Goal: Task Accomplishment & Management: Complete application form

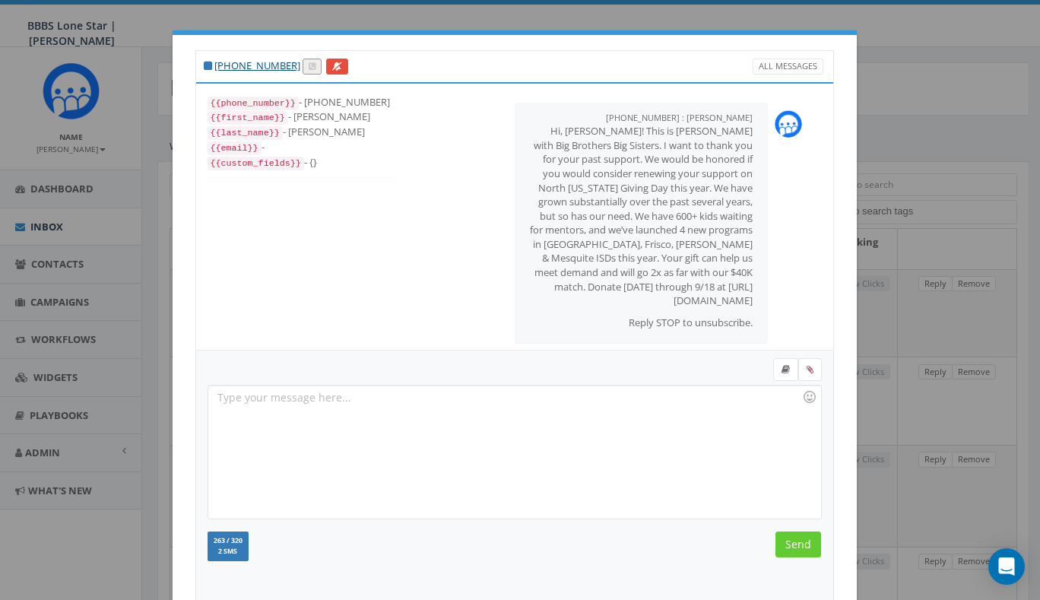
select select
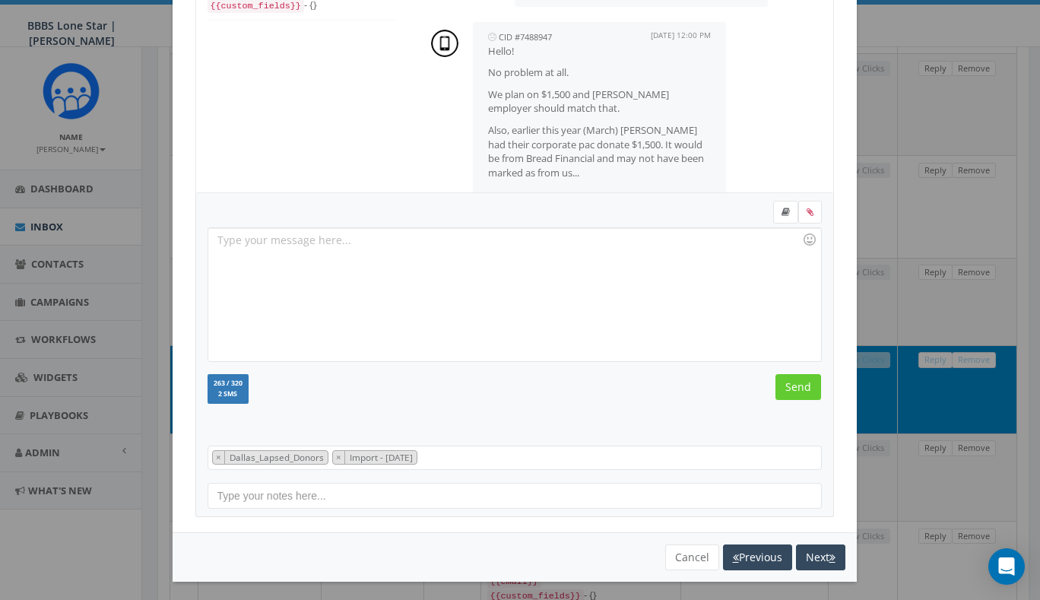
scroll to position [523, 0]
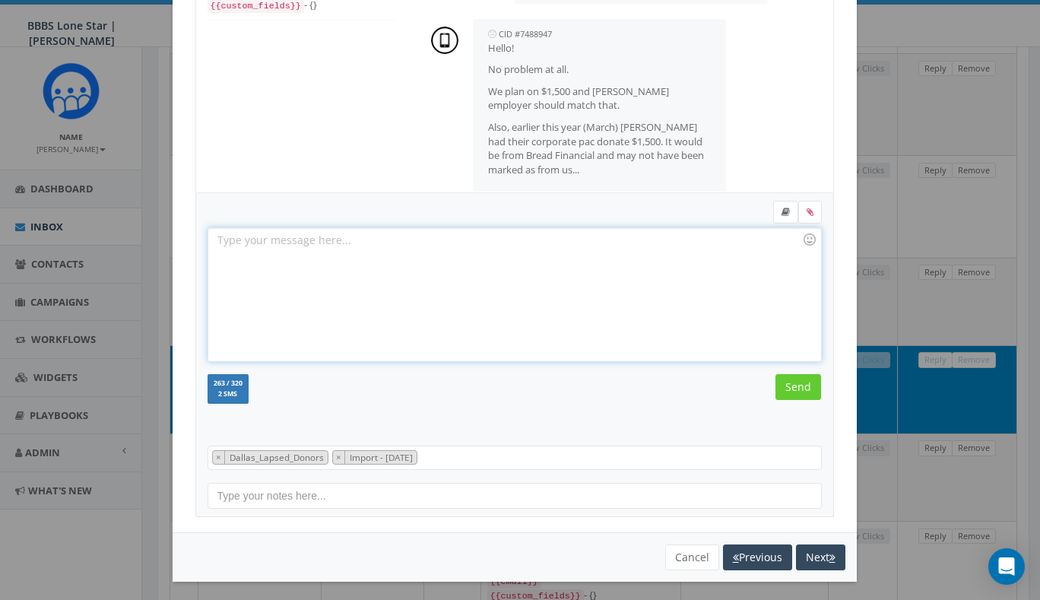
click at [567, 272] on div at bounding box center [514, 294] width 612 height 133
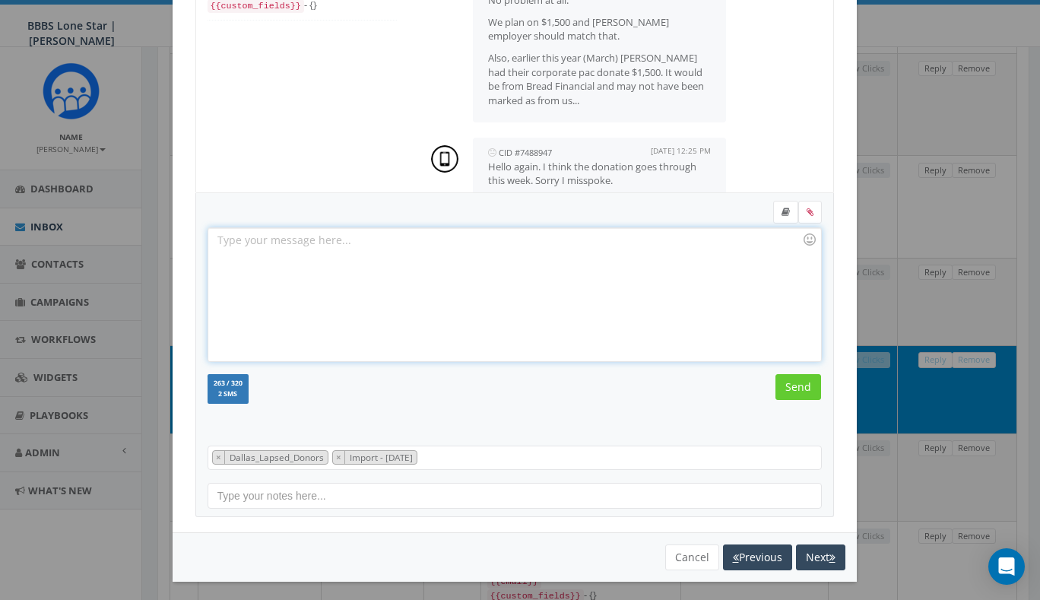
scroll to position [620, 0]
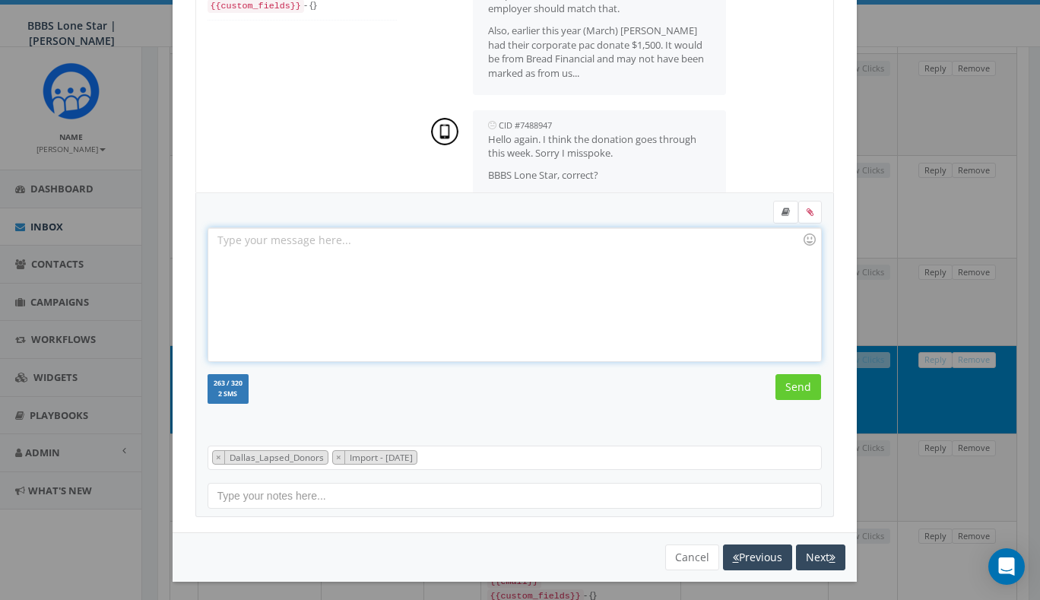
click at [554, 254] on div at bounding box center [514, 294] width 612 height 133
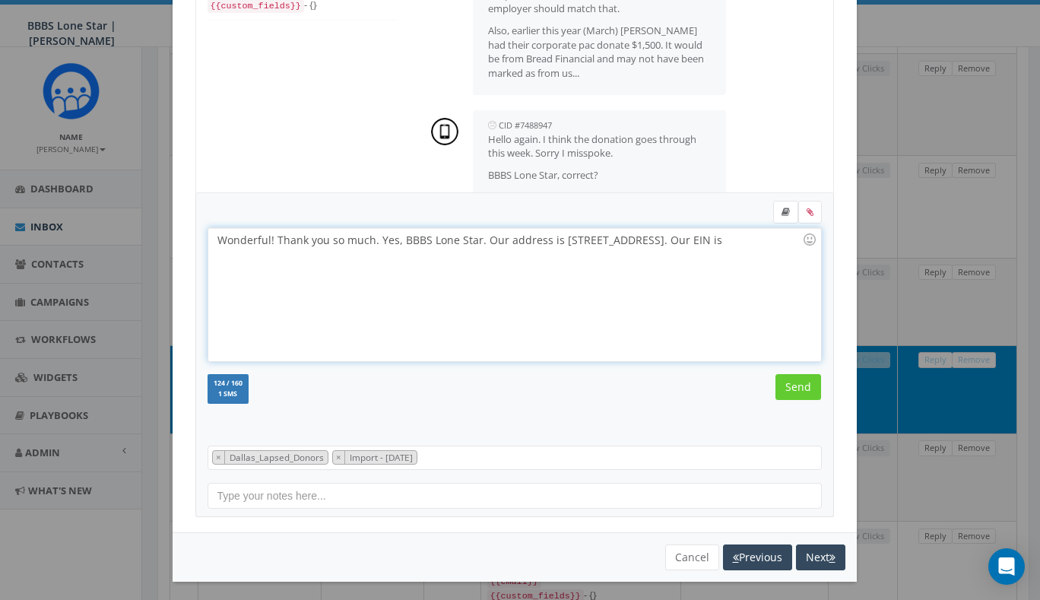
click at [429, 265] on div "Wonderful! Thank you so much. Yes, BBBS Lone Star. Our address is 5001 LBJ Free…" at bounding box center [514, 294] width 612 height 133
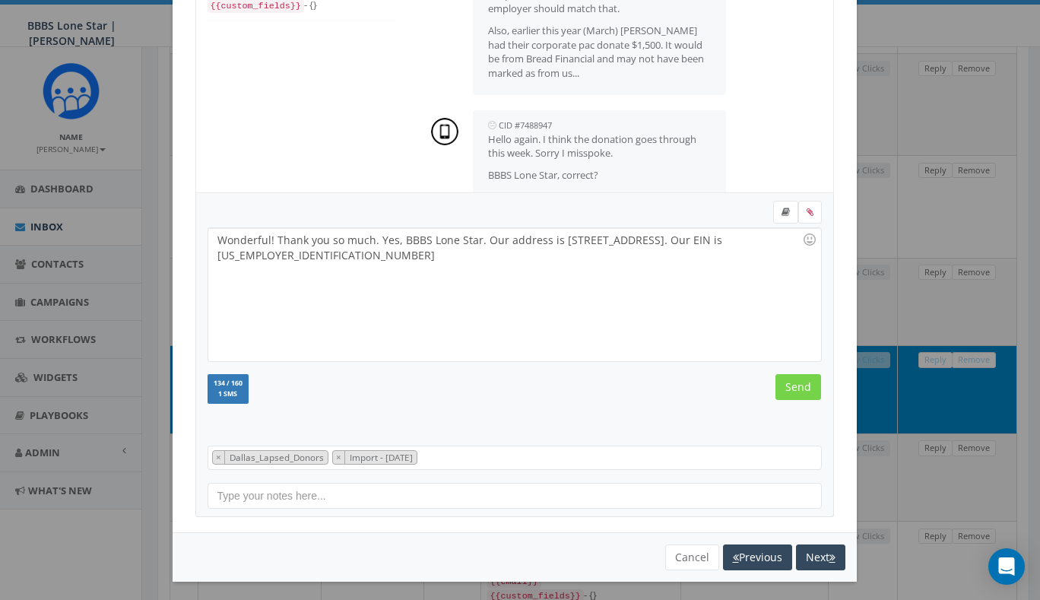
click at [801, 383] on input "Send" at bounding box center [799, 387] width 46 height 26
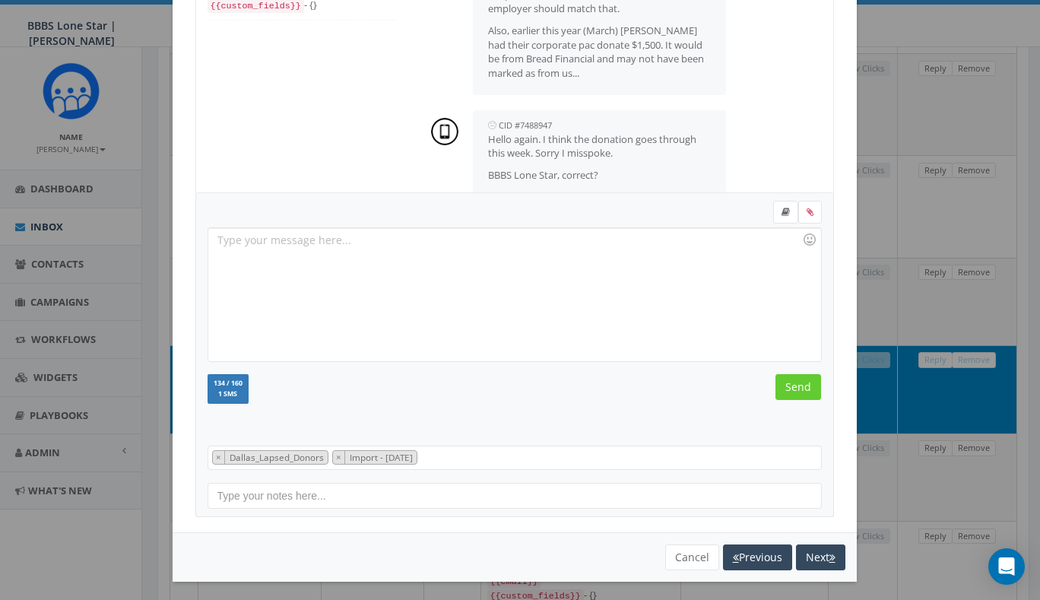
scroll to position [745, 0]
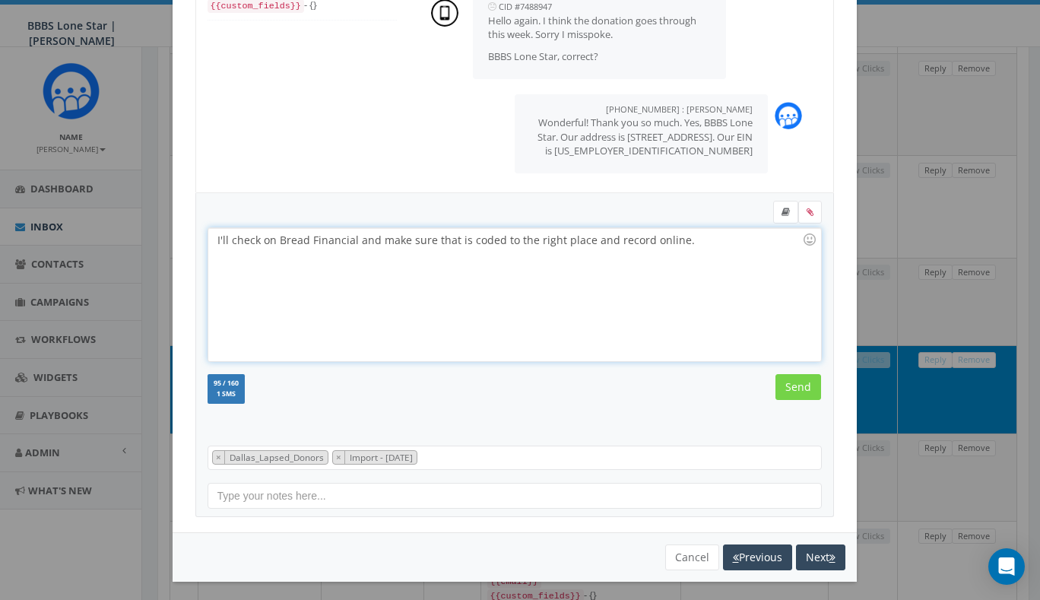
click at [793, 387] on input "Send" at bounding box center [799, 387] width 46 height 26
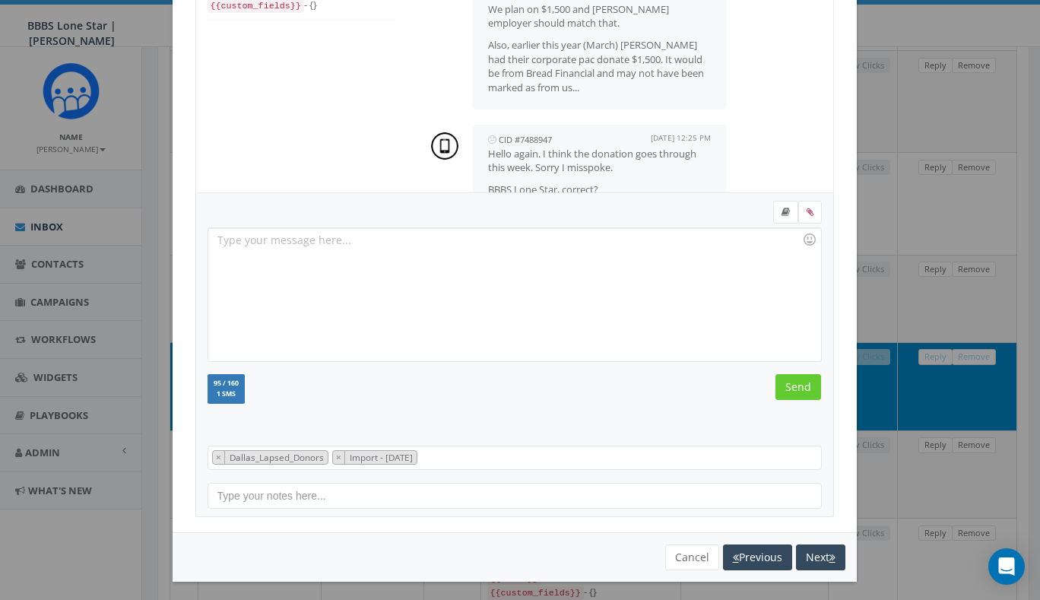
scroll to position [633, 0]
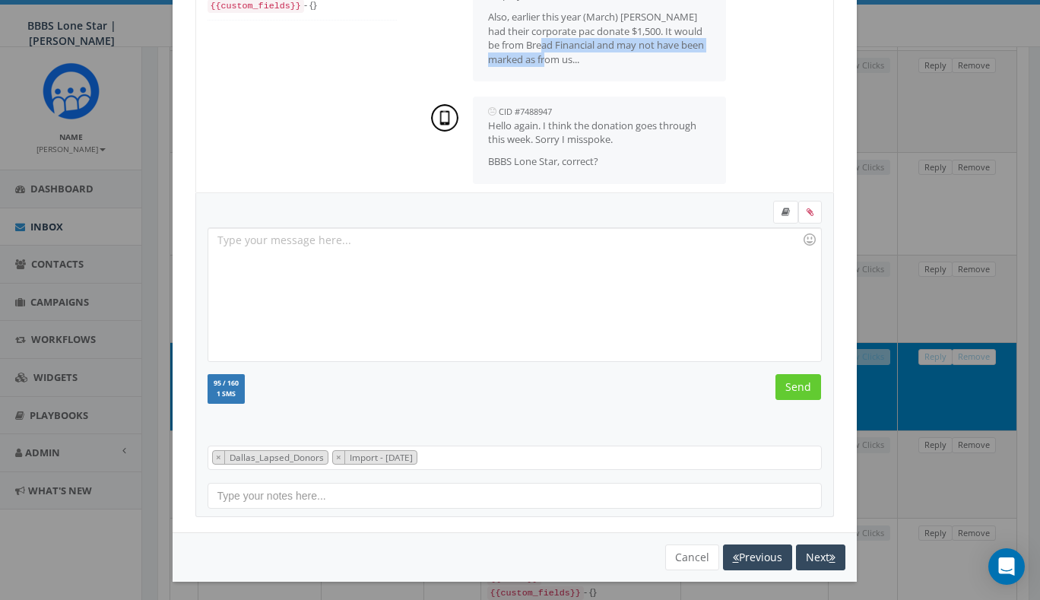
drag, startPoint x: 560, startPoint y: 40, endPoint x: 595, endPoint y: 59, distance: 40.1
click at [595, 59] on p "Also, earlier this year (March) Tracy had their corporate pac donate $1,500. It…" at bounding box center [600, 38] width 224 height 56
drag, startPoint x: 569, startPoint y: 40, endPoint x: 598, endPoint y: 60, distance: 35.5
click at [598, 60] on p "Also, earlier this year (March) Tracy had their corporate pac donate $1,500. It…" at bounding box center [600, 38] width 224 height 56
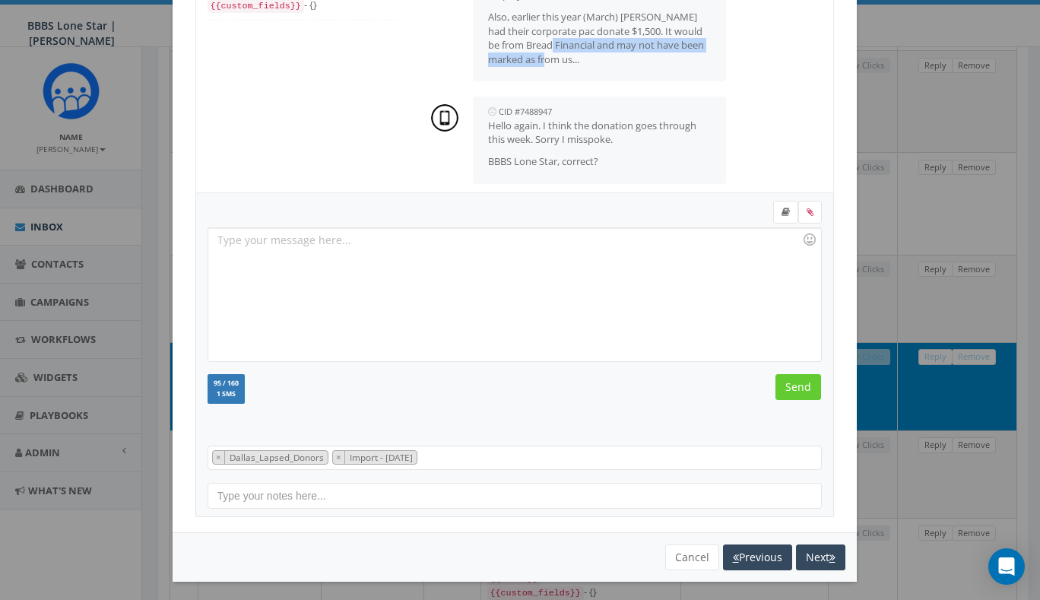
click at [598, 60] on p "Also, earlier this year (March) Tracy had their corporate pac donate $1,500. It…" at bounding box center [600, 38] width 224 height 56
drag, startPoint x: 581, startPoint y: 45, endPoint x: 601, endPoint y: 62, distance: 25.9
click at [601, 62] on p "Also, earlier this year (March) Tracy had their corporate pac donate $1,500. It…" at bounding box center [600, 38] width 224 height 56
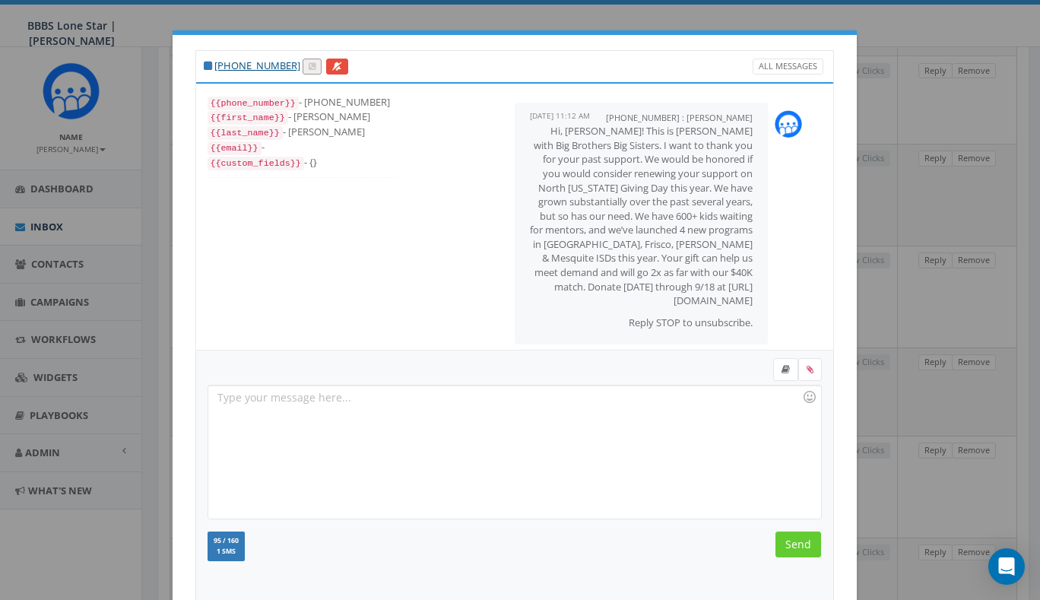
scroll to position [0, 0]
click at [938, 129] on div "+1 214-738-7889 All Messages {{phone_number}} - +12147387889 {{first_name}} - R…" at bounding box center [520, 300] width 1040 height 600
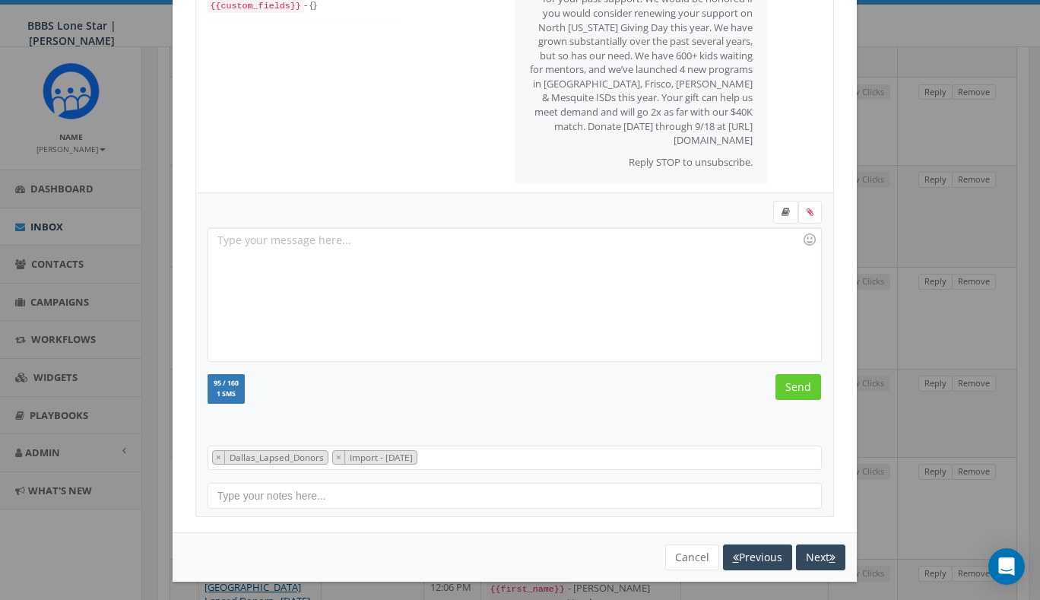
scroll to position [575, 0]
click at [691, 553] on button "Cancel" at bounding box center [692, 558] width 54 height 26
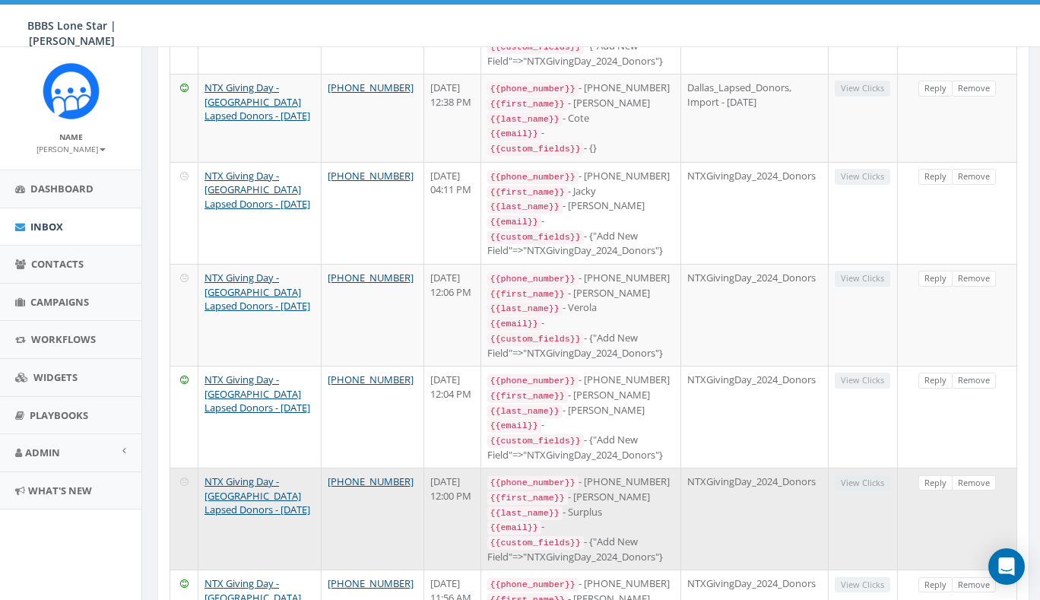
scroll to position [974, 0]
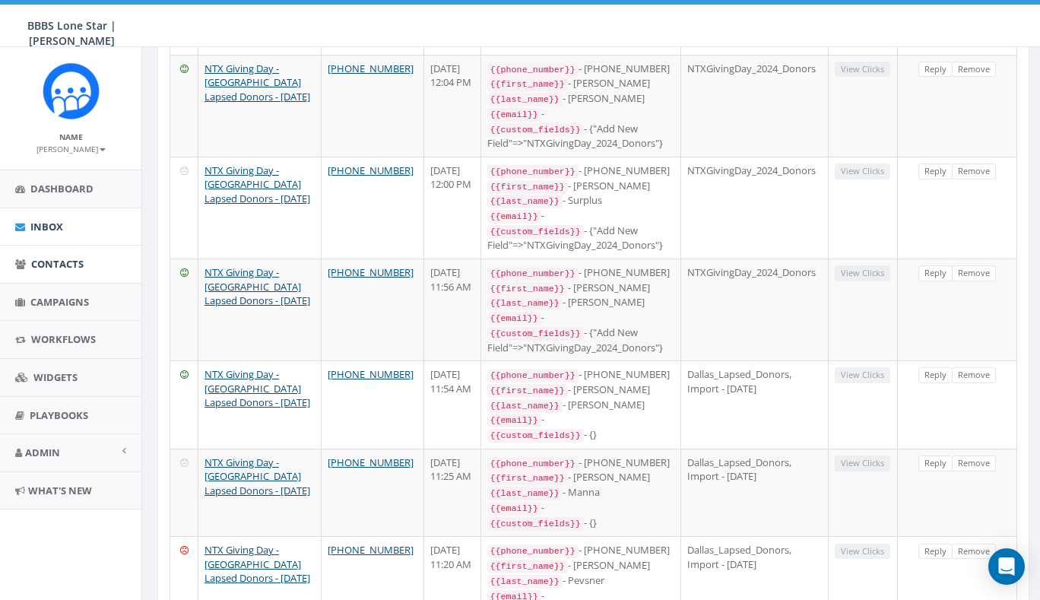
click at [78, 259] on span "Contacts" at bounding box center [57, 264] width 52 height 14
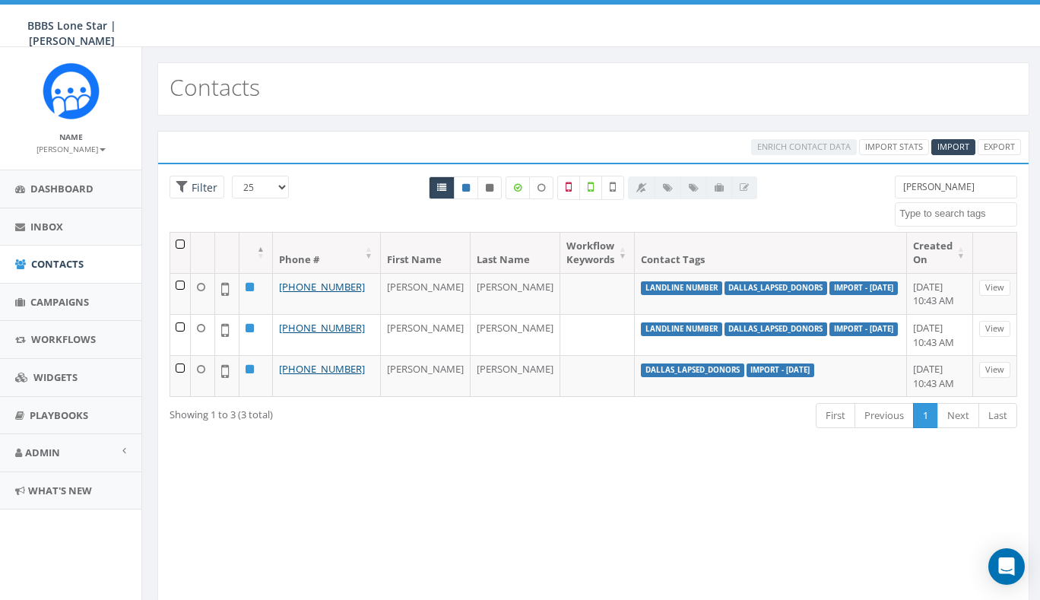
select select
click at [59, 257] on span "Contacts" at bounding box center [57, 264] width 52 height 14
select select
click at [521, 529] on div "Loading the filters, please wait!! Phone Number is is not First Name is is not …" at bounding box center [593, 382] width 872 height 438
click at [224, 518] on div "Loading the filters, please wait!! Phone Number is is not First Name is is not …" at bounding box center [593, 382] width 872 height 438
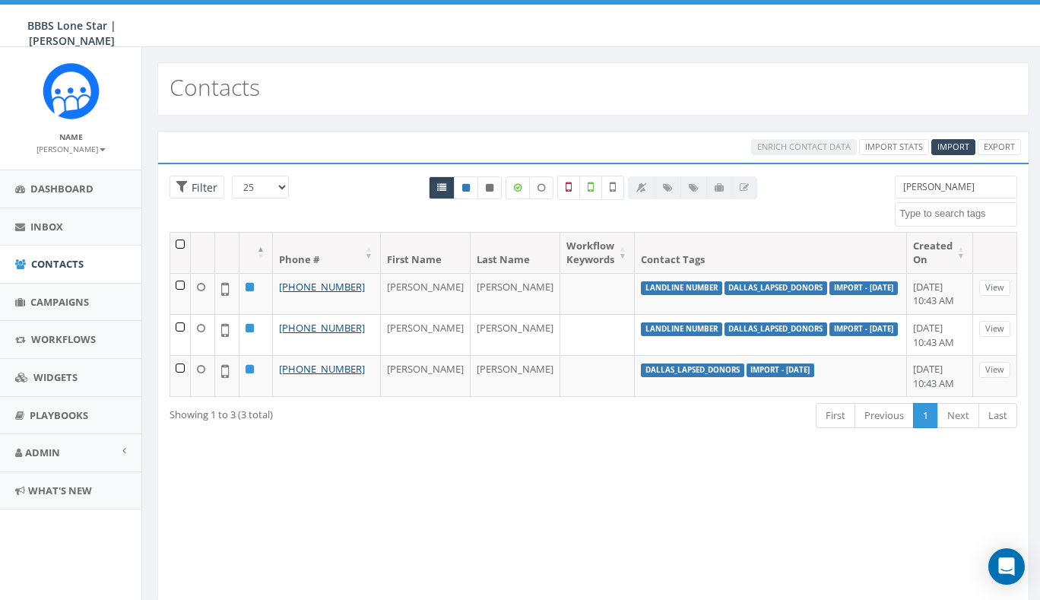
drag, startPoint x: 936, startPoint y: 194, endPoint x: 879, endPoint y: 186, distance: 57.6
click at [879, 186] on div "25 50 100 Filter Crum Dallas_Lapsed_Donors Import - 09/11/2025 landline number …" at bounding box center [593, 204] width 871 height 56
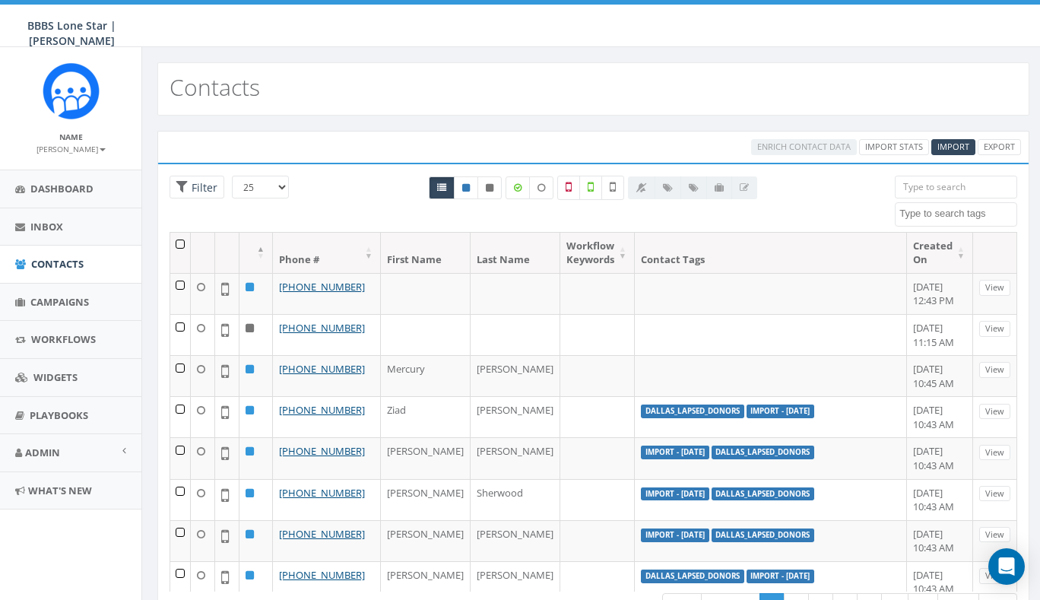
click at [323, 182] on div "All 0 contact(s) on current page All 1246 contact(s) filtered" at bounding box center [593, 204] width 580 height 56
click at [67, 304] on span "Campaigns" at bounding box center [59, 302] width 59 height 14
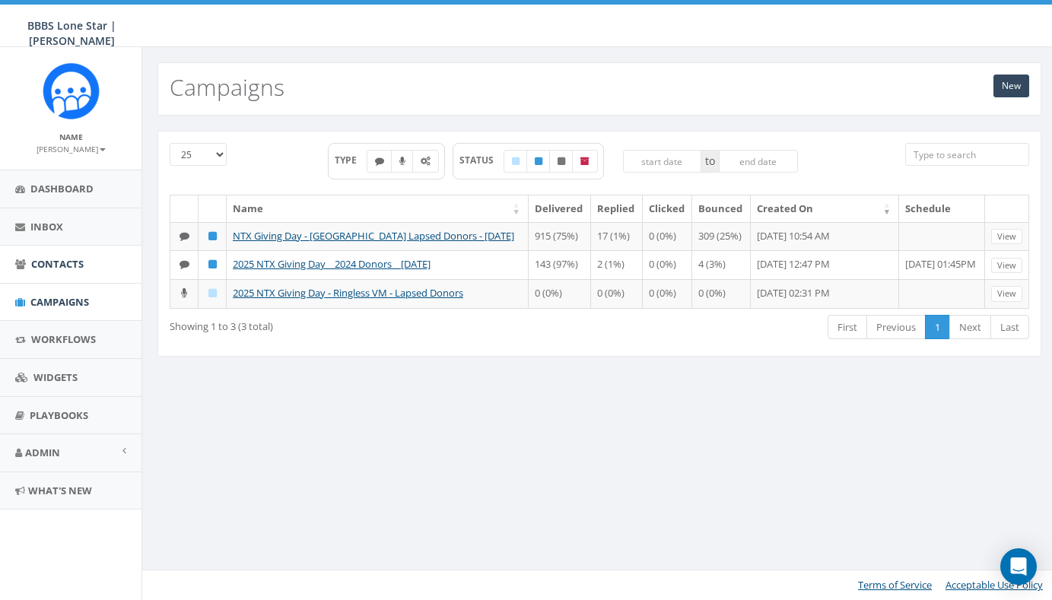
click at [58, 258] on span "Contacts" at bounding box center [57, 264] width 52 height 14
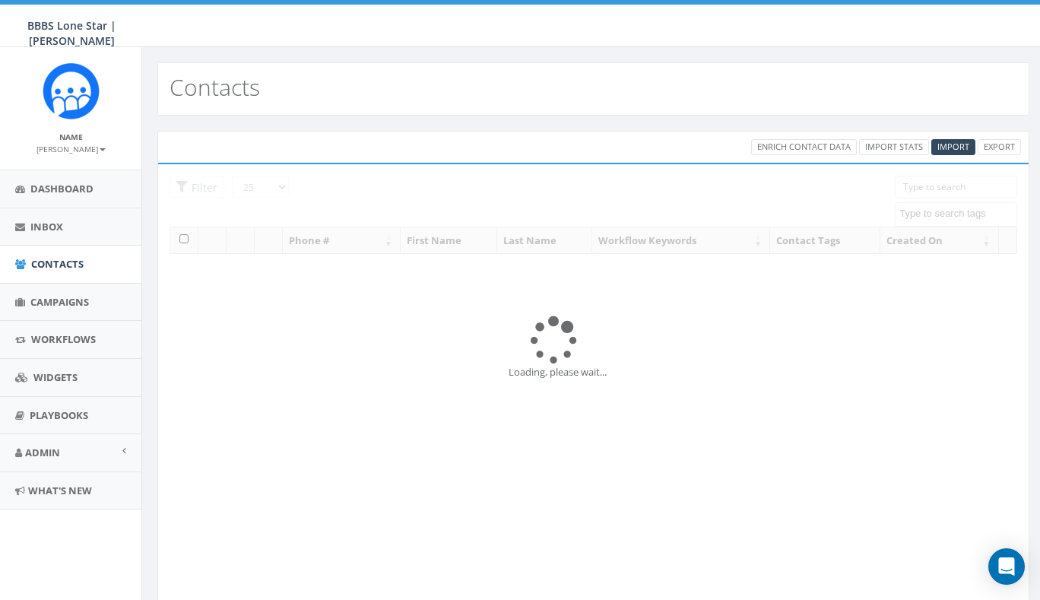
select select
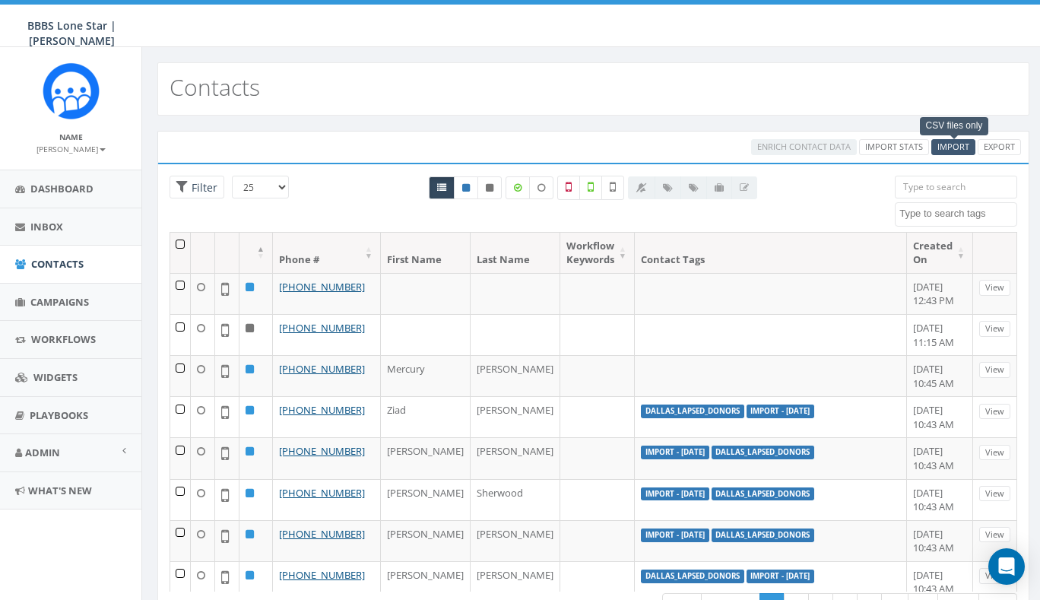
click at [954, 146] on span "Import" at bounding box center [954, 146] width 32 height 11
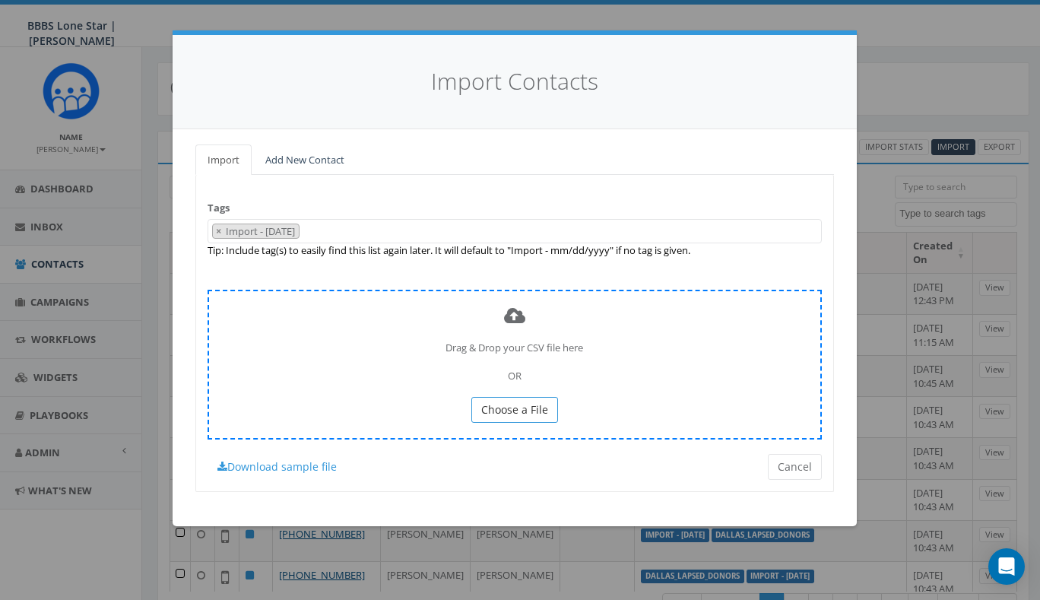
click at [522, 407] on span "Choose a File" at bounding box center [514, 409] width 67 height 14
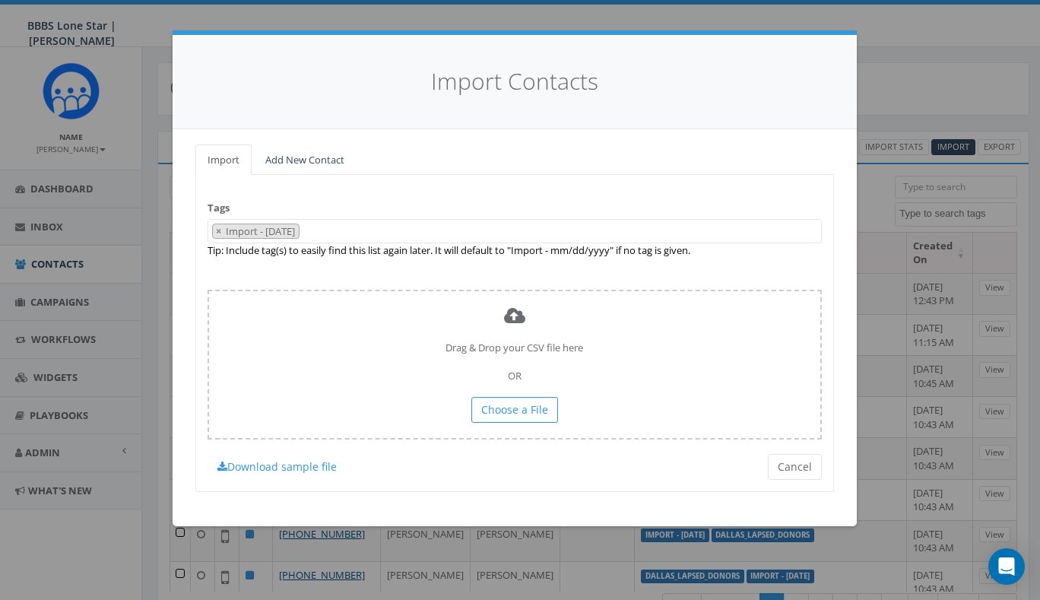
click at [211, 227] on ul "× Import - [DATE]" at bounding box center [253, 231] width 91 height 14
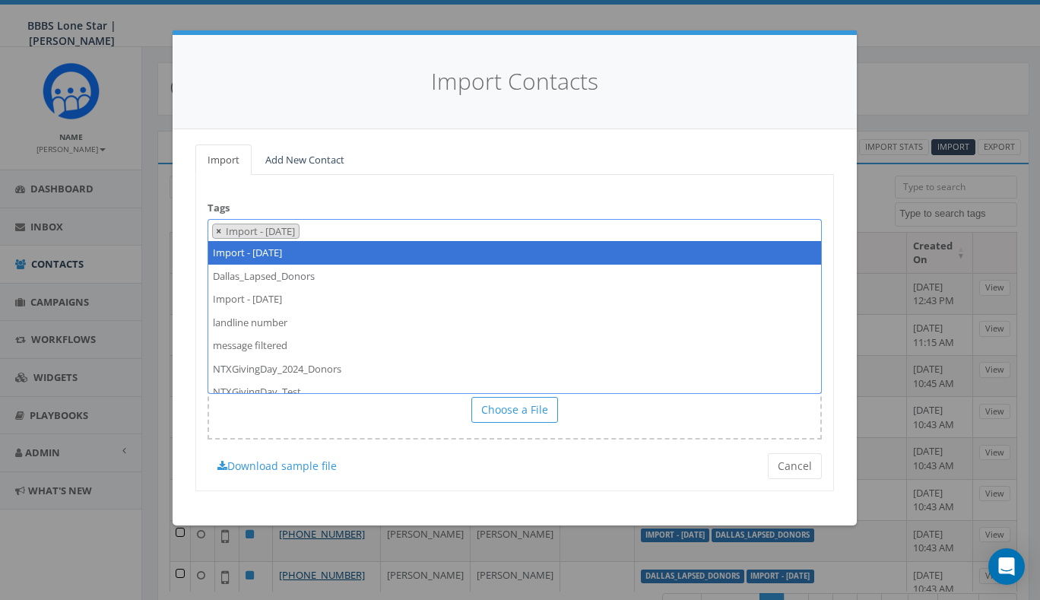
click at [218, 229] on span "×" at bounding box center [218, 231] width 5 height 14
select select
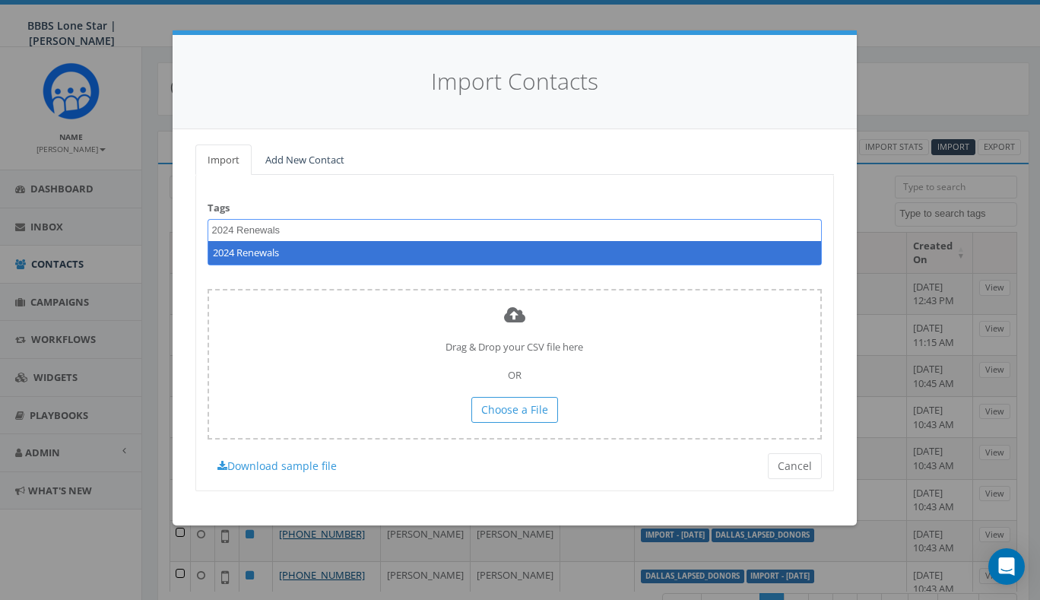
type textarea "2024 Renewals"
select select "2024 Renewals"
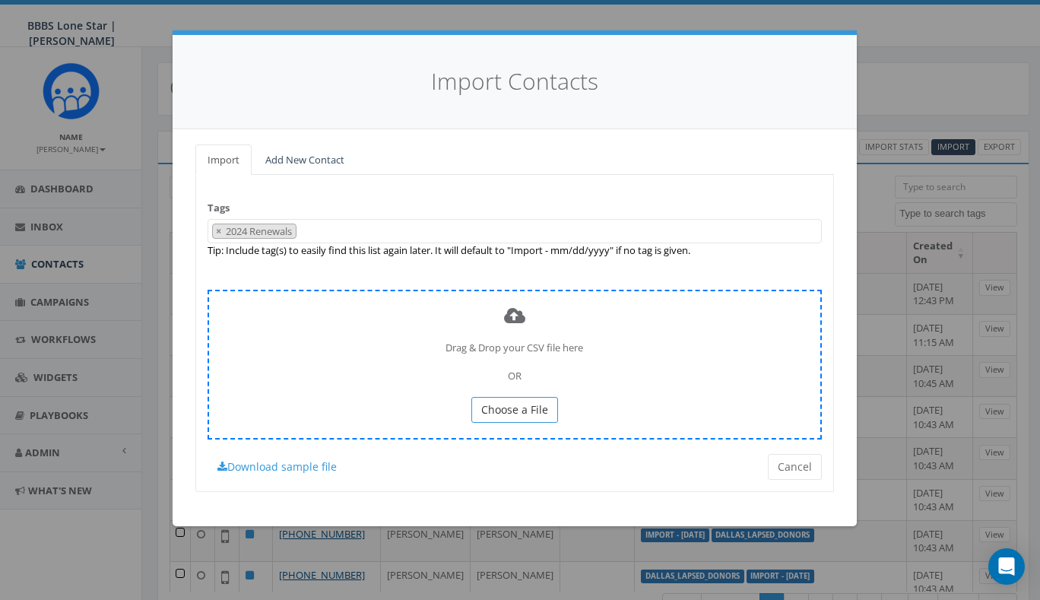
click at [522, 407] on span "Choose a File" at bounding box center [514, 409] width 67 height 14
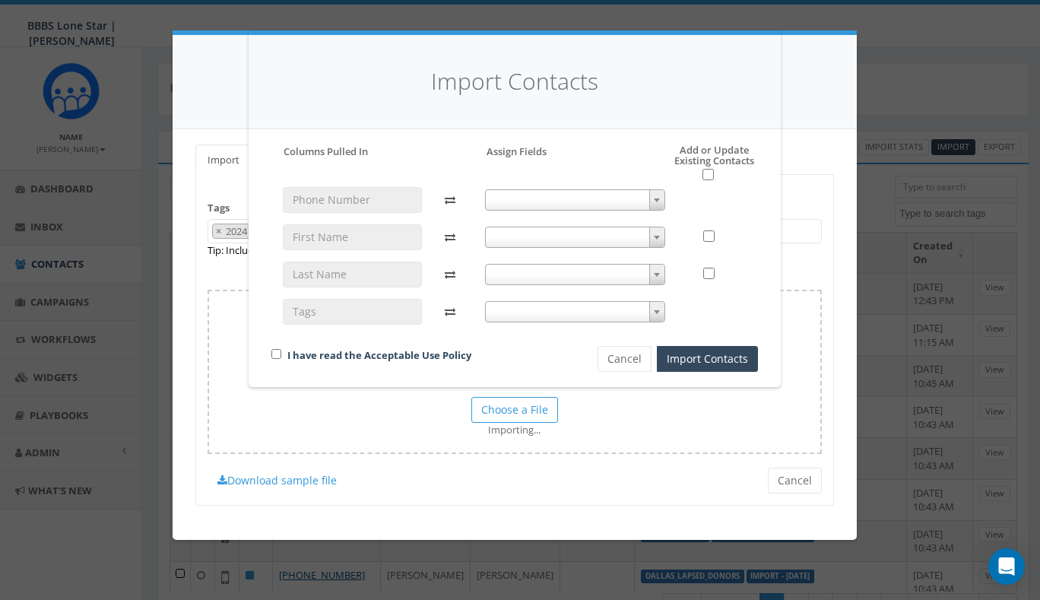
click at [552, 200] on span at bounding box center [575, 199] width 180 height 21
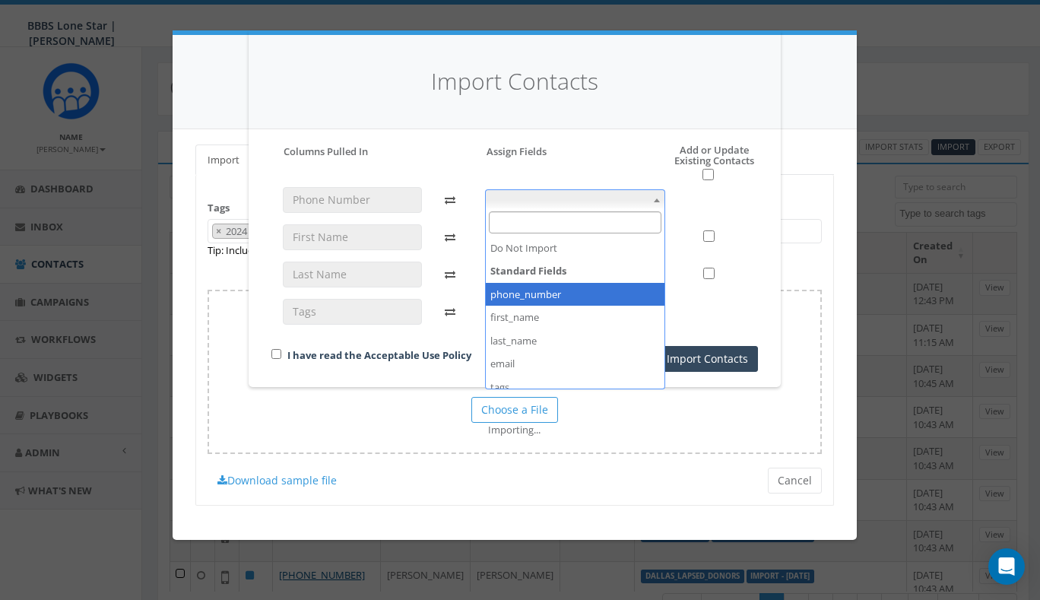
select select "phone_number"
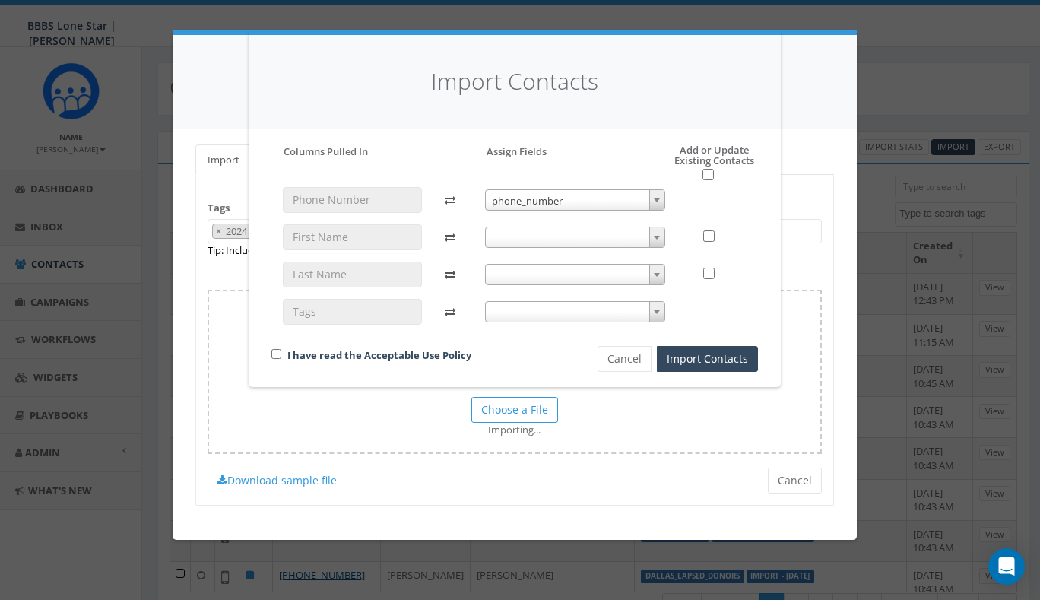
click at [531, 233] on span at bounding box center [575, 237] width 180 height 21
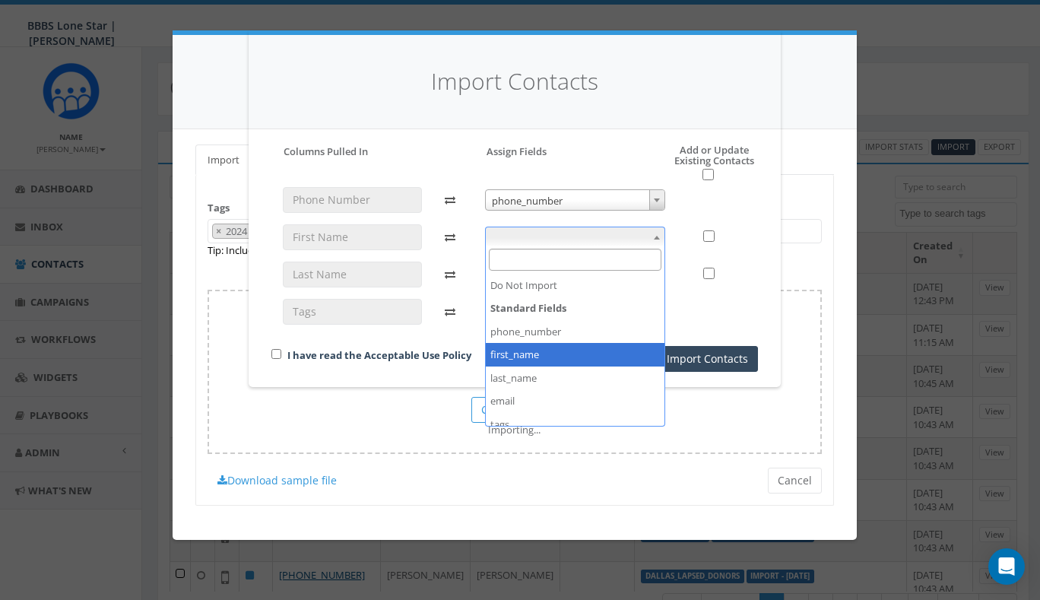
select select "first_name"
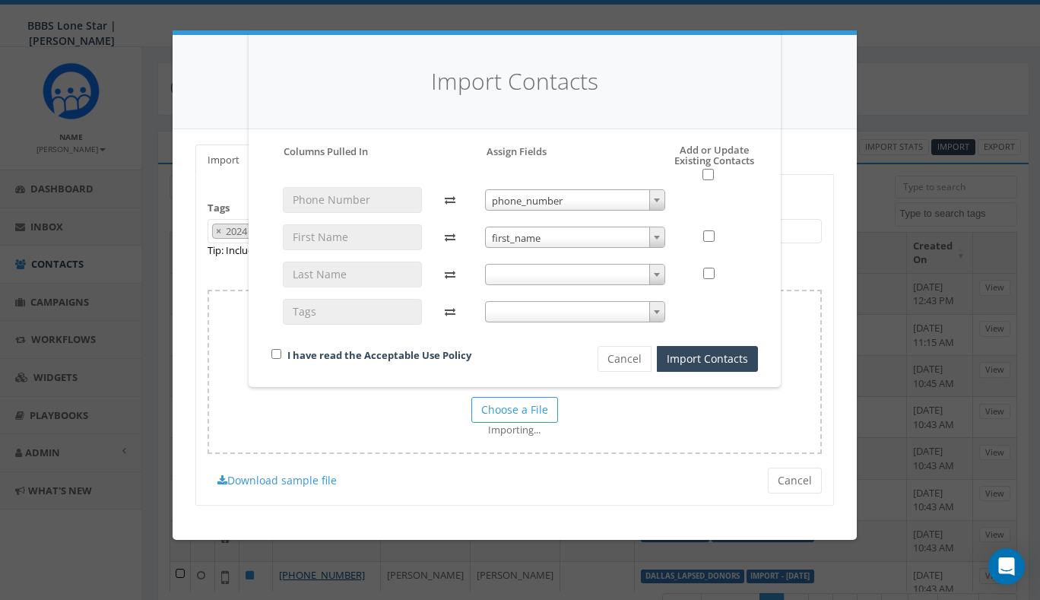
click at [529, 272] on span at bounding box center [575, 274] width 180 height 21
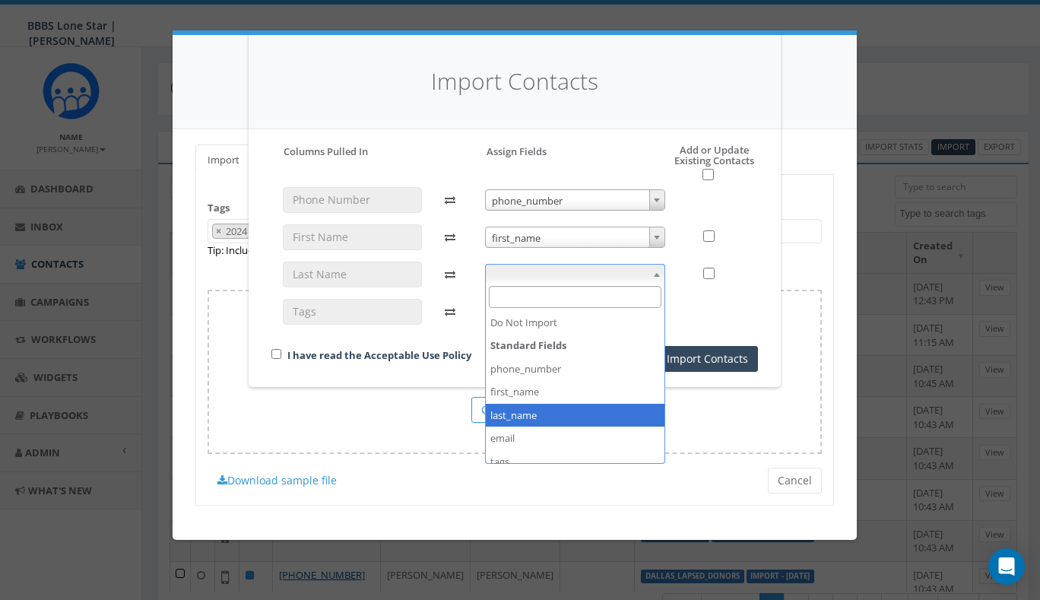
select select "last_name"
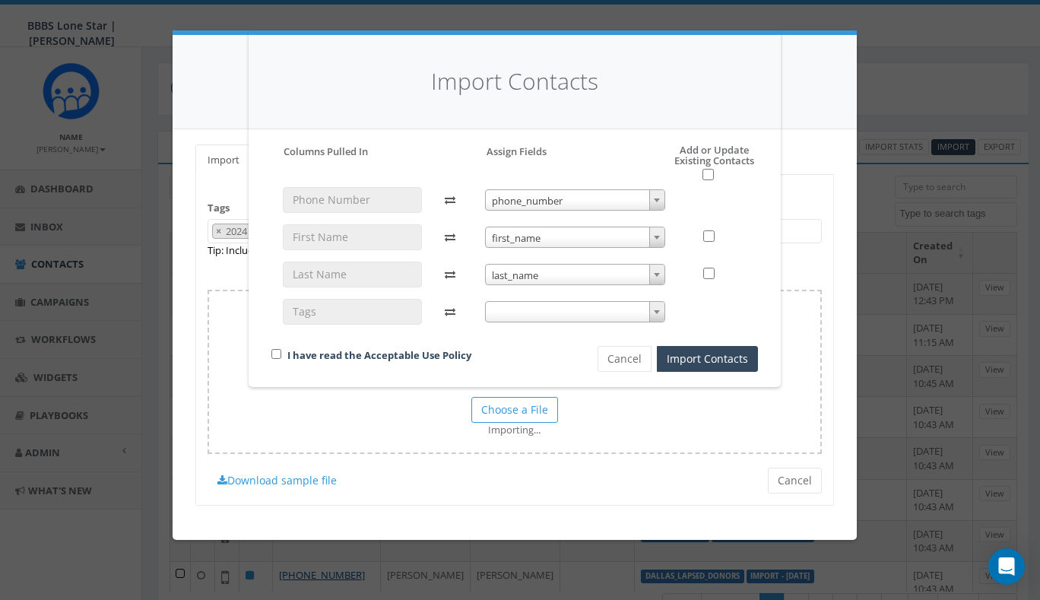
click at [707, 233] on input "checkbox" at bounding box center [708, 235] width 11 height 11
checkbox input "true"
click at [710, 174] on input "checkbox" at bounding box center [708, 174] width 11 height 11
checkbox input "true"
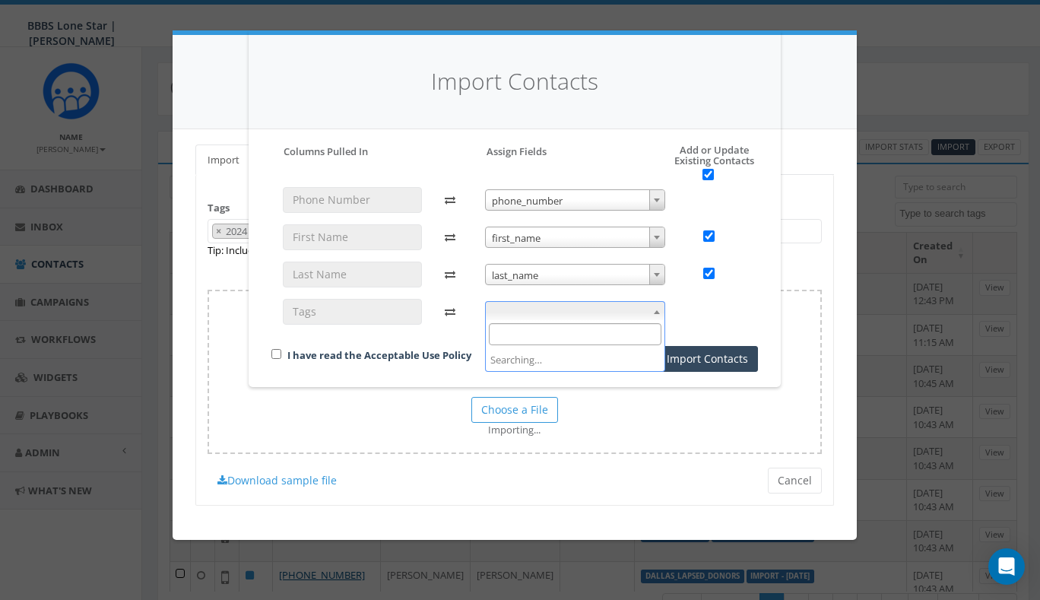
click at [548, 313] on span at bounding box center [575, 311] width 180 height 21
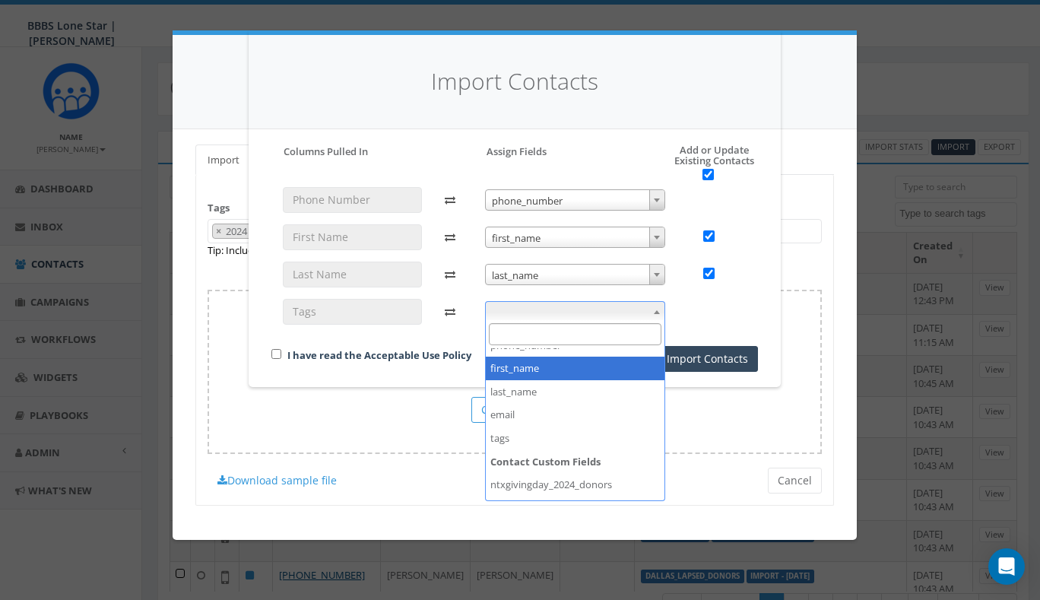
scroll to position [76, 0]
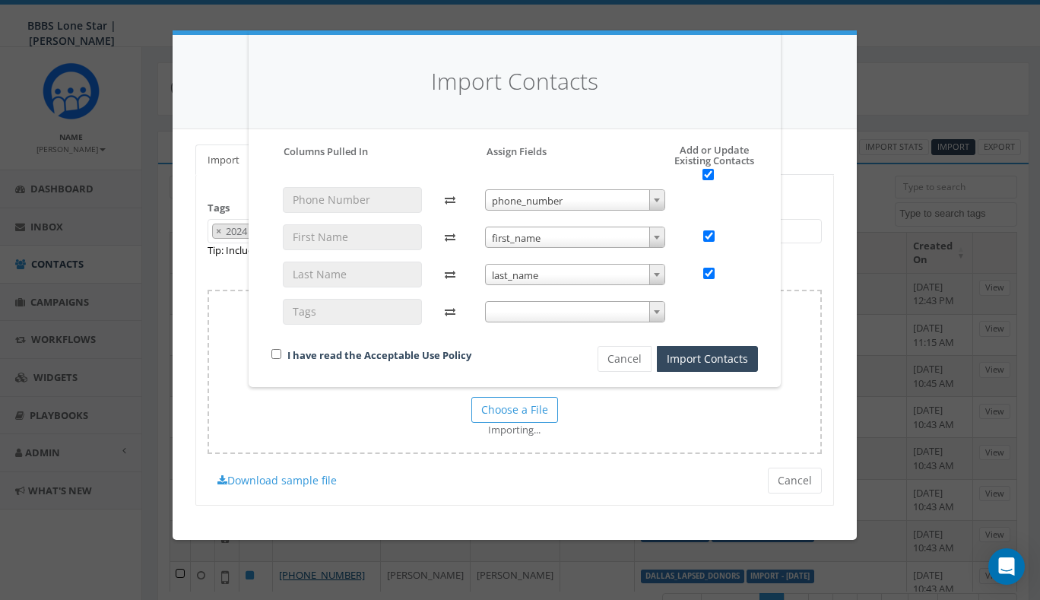
click at [426, 332] on div at bounding box center [352, 261] width 162 height 149
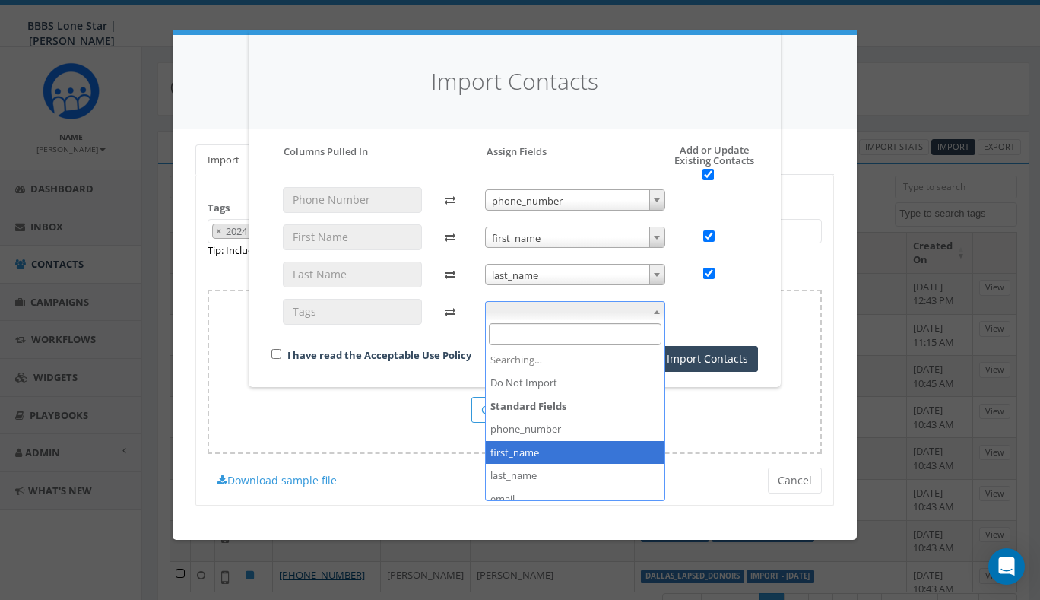
click at [520, 314] on span at bounding box center [575, 311] width 180 height 21
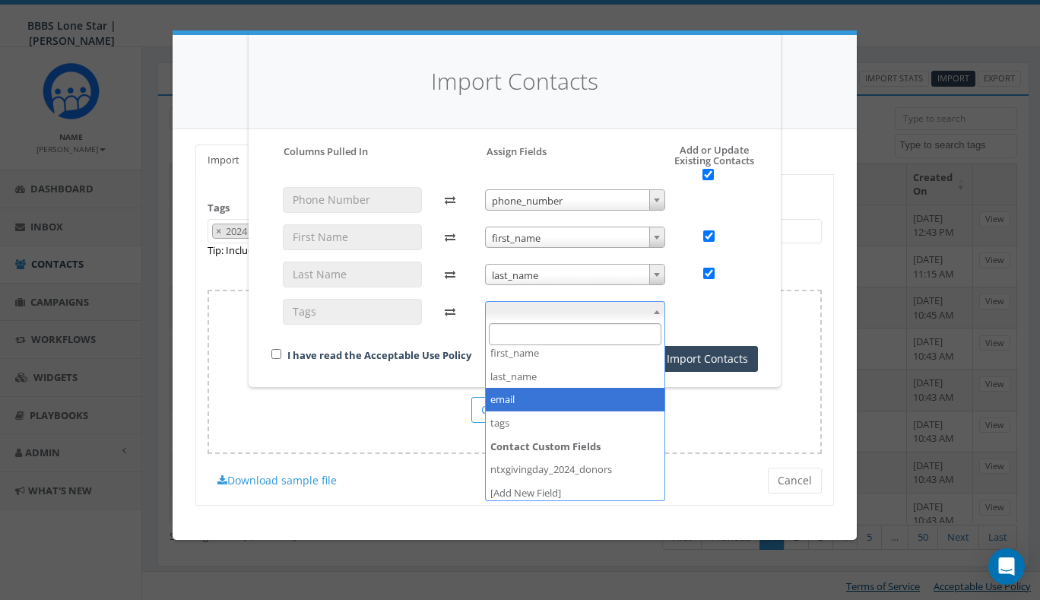
scroll to position [68, 2]
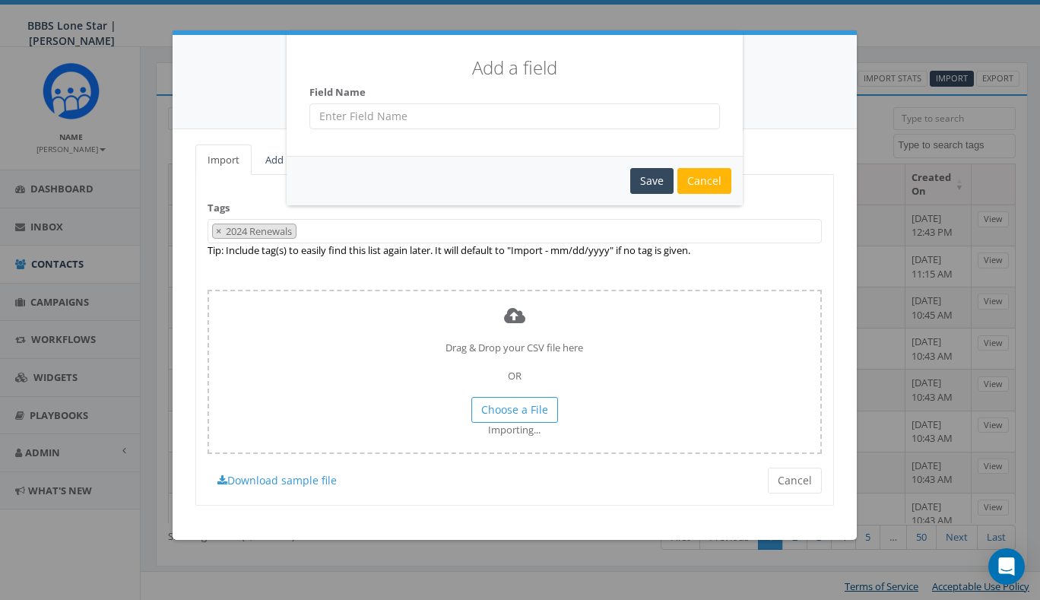
click at [338, 118] on input "text" at bounding box center [515, 116] width 411 height 26
click at [345, 114] on input "2024 Renewals" at bounding box center [515, 116] width 411 height 26
type input "2024 Renewals"
click at [707, 179] on div "Cancel" at bounding box center [705, 181] width 54 height 26
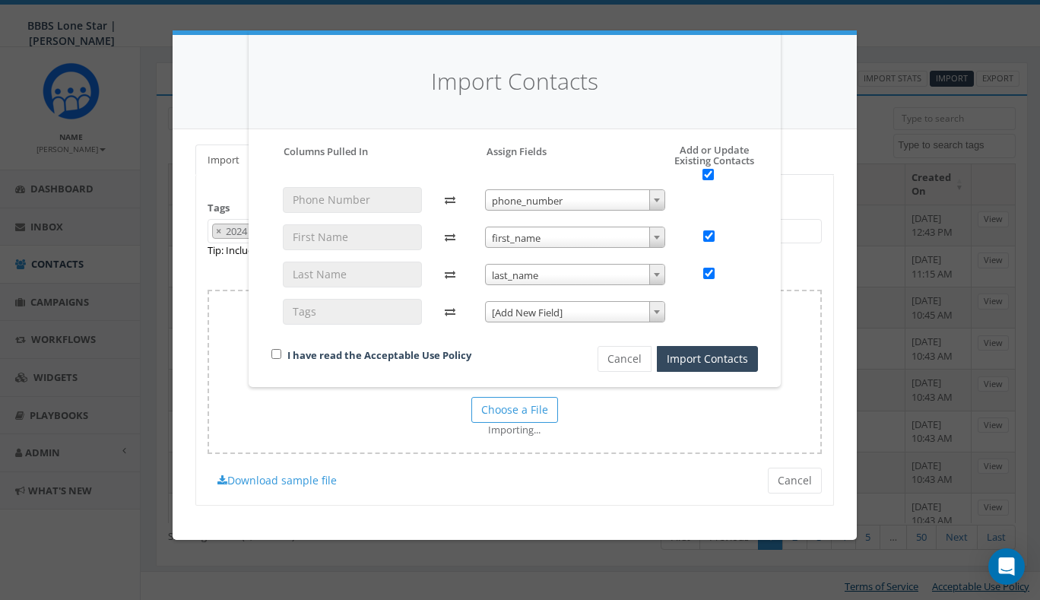
scroll to position [68, 0]
click at [616, 364] on button "Cancel" at bounding box center [625, 359] width 54 height 26
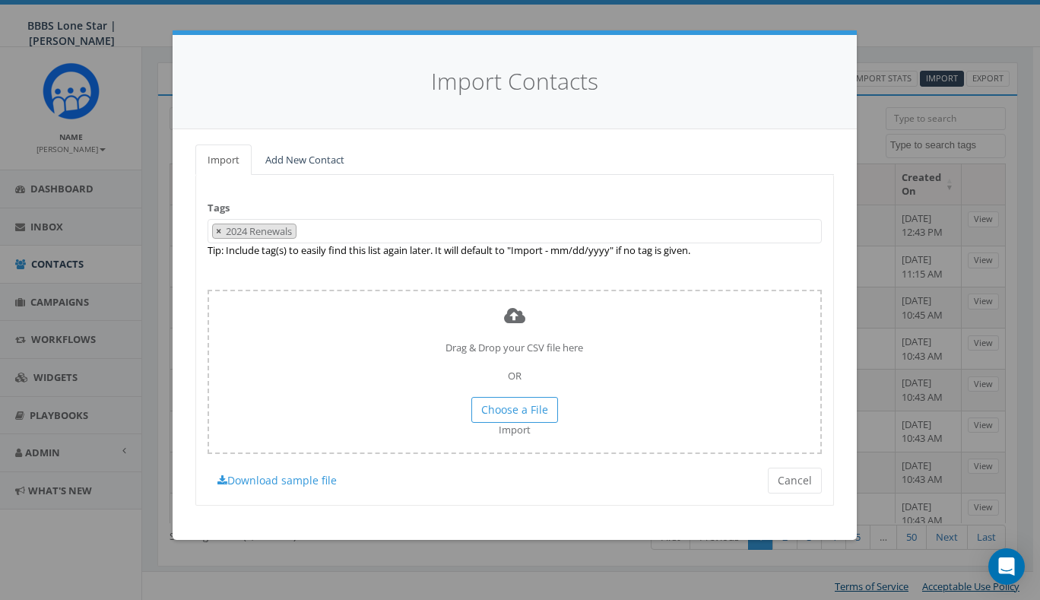
click at [218, 229] on span "×" at bounding box center [218, 231] width 5 height 14
select select
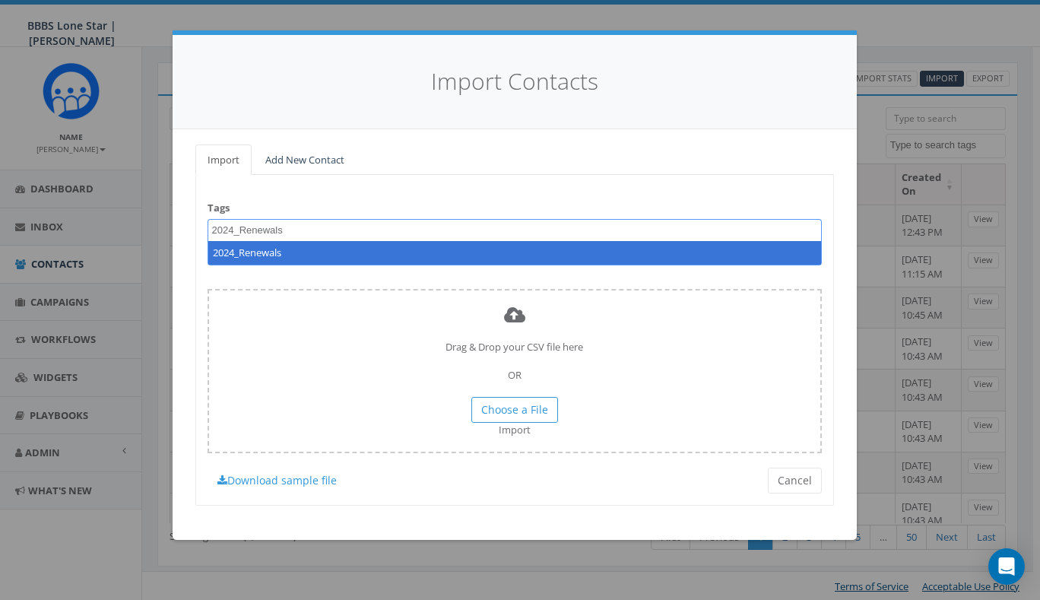
type textarea "2024_Renewals"
select select "2024_Renewals"
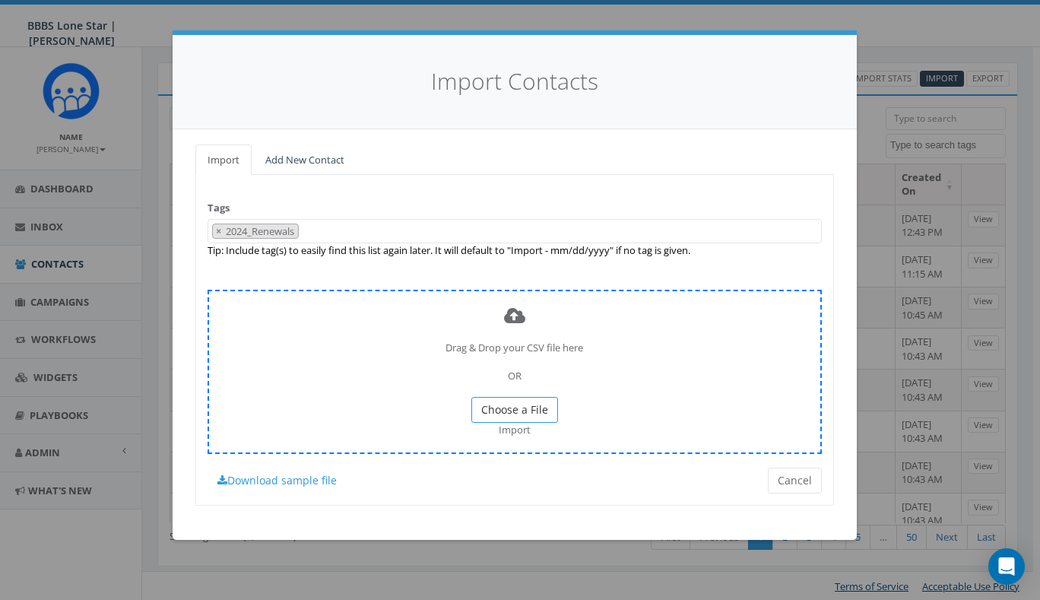
click at [521, 410] on span "Choose a File" at bounding box center [514, 409] width 67 height 14
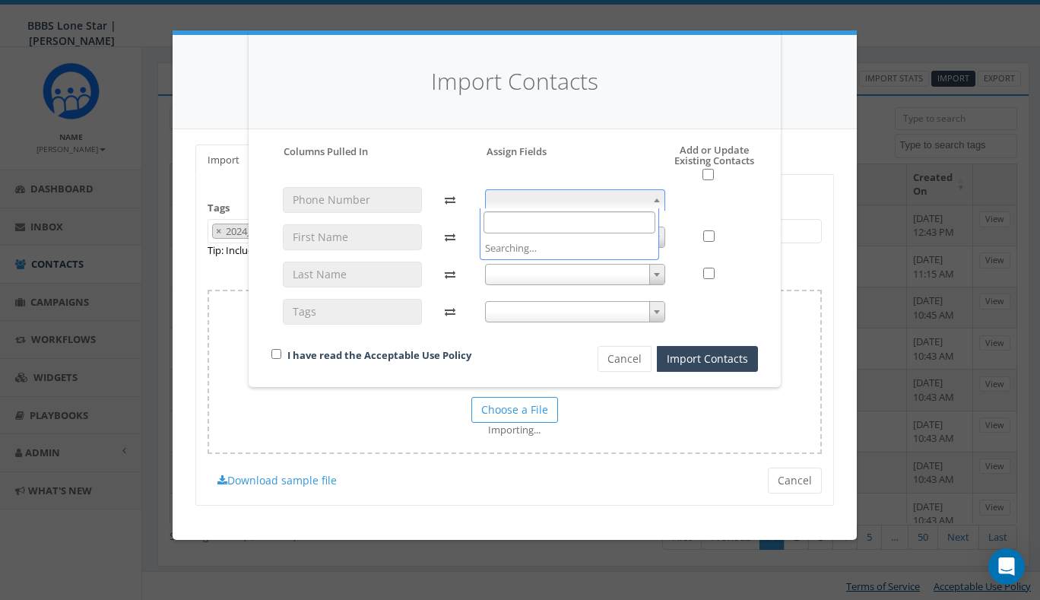
click at [540, 196] on span at bounding box center [575, 199] width 180 height 21
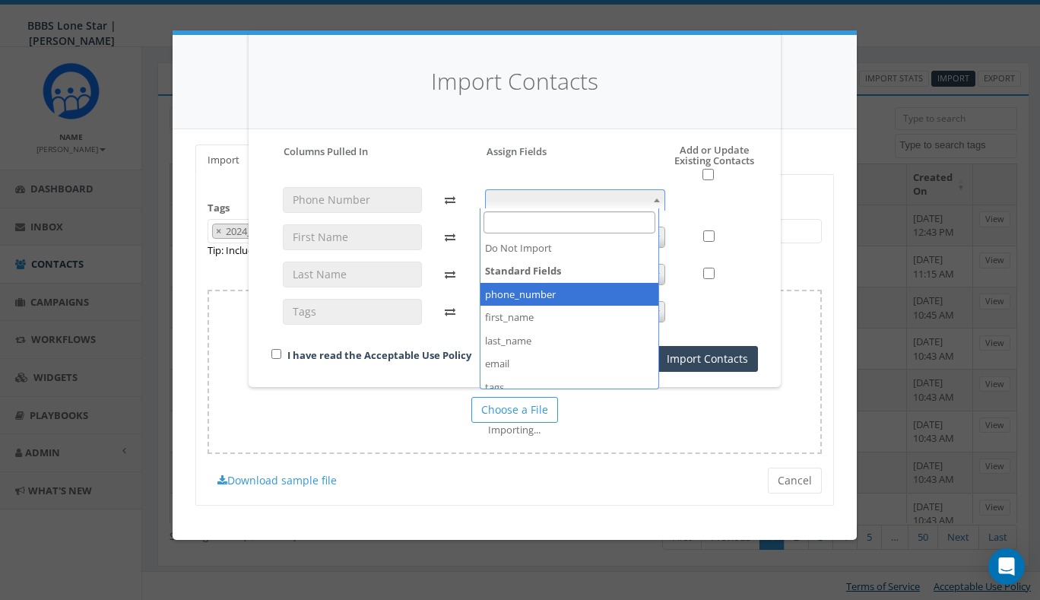
select select "phone_number"
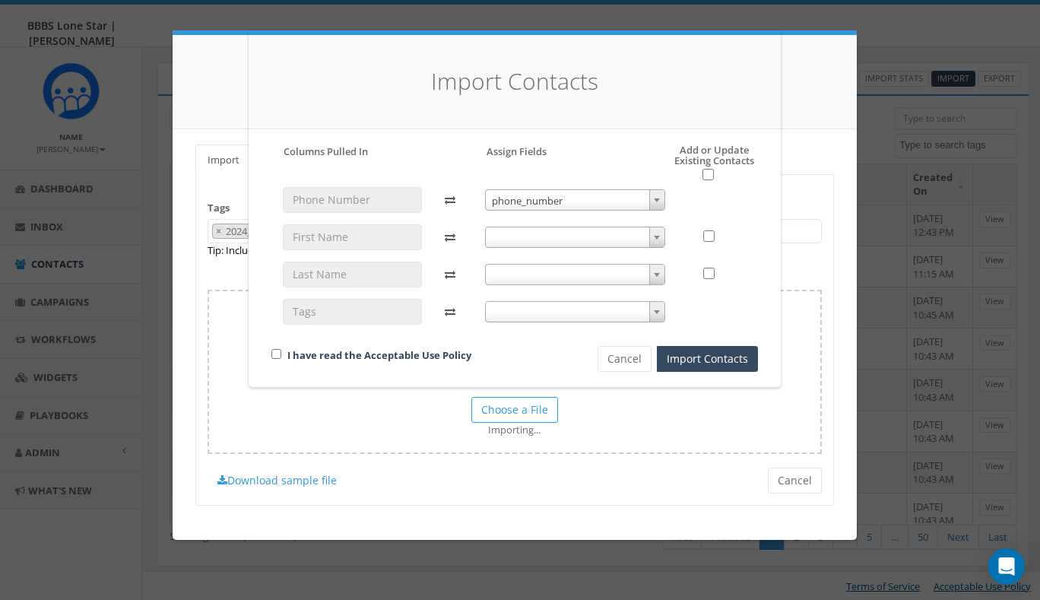
click at [535, 237] on span at bounding box center [575, 237] width 180 height 21
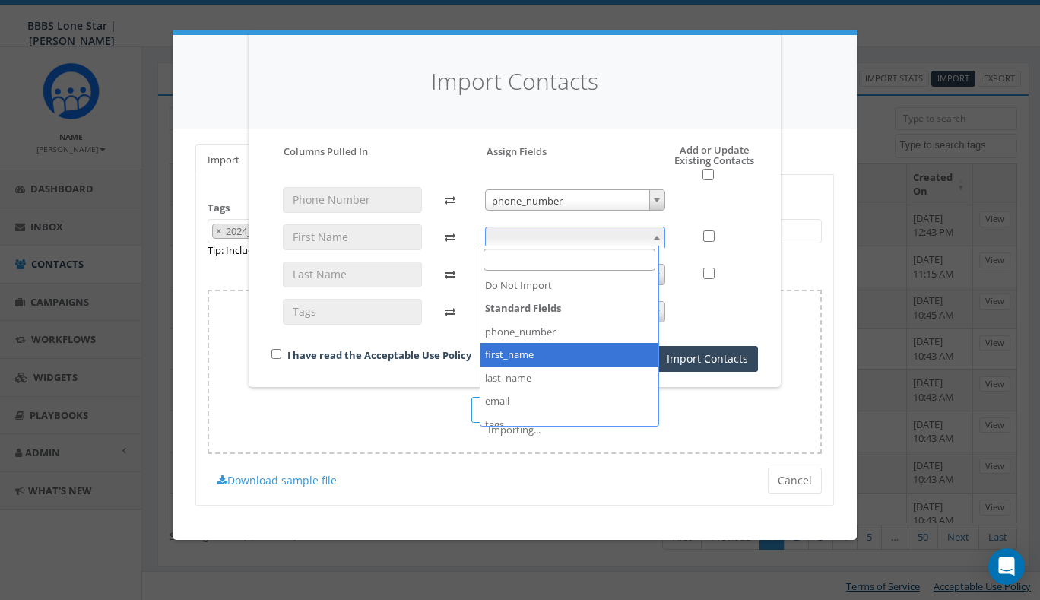
select select "first_name"
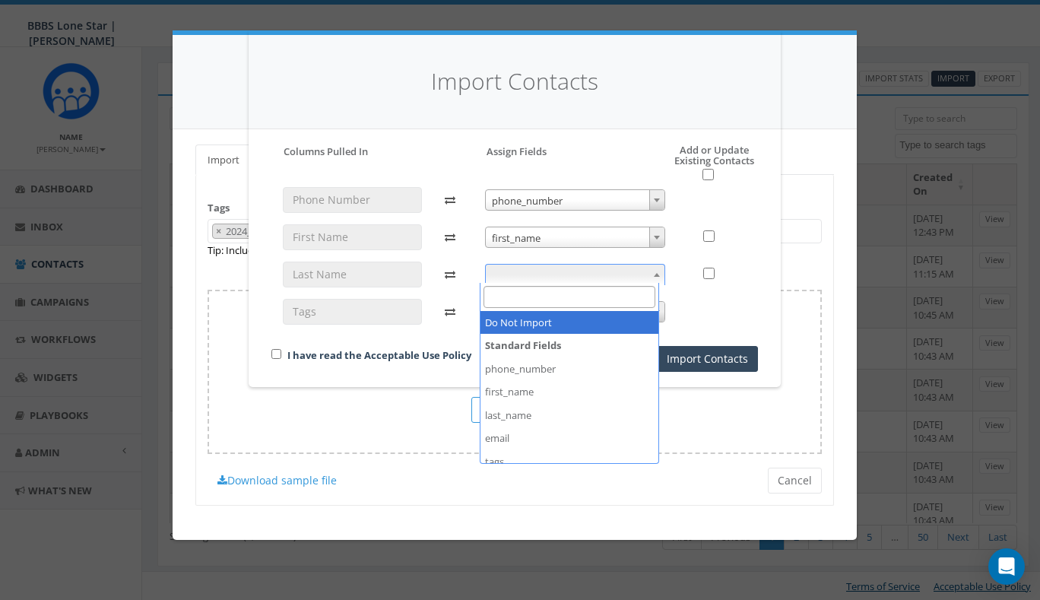
click at [539, 269] on span at bounding box center [575, 274] width 180 height 21
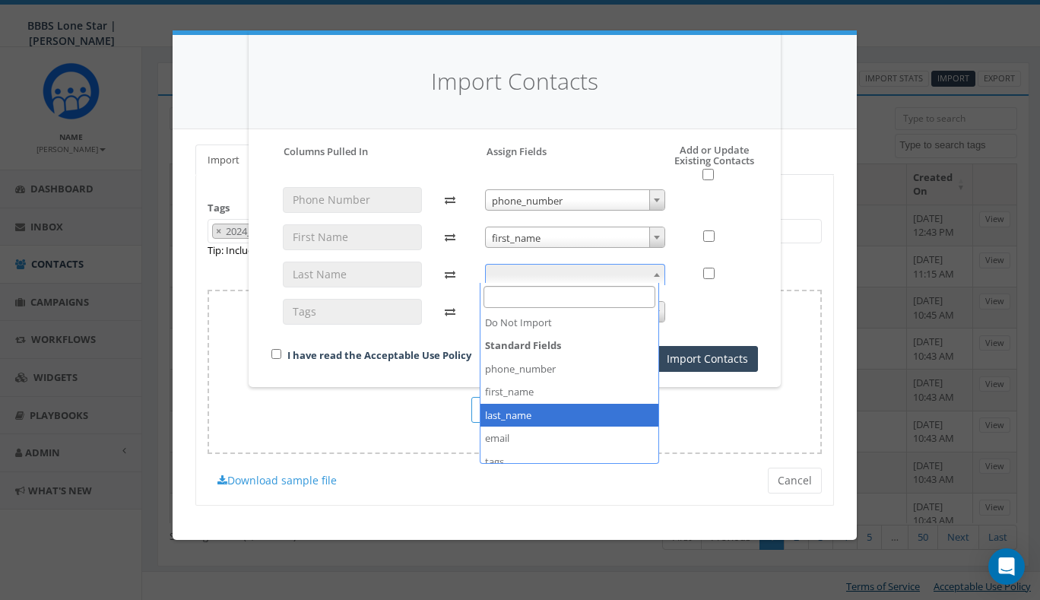
select select "last_name"
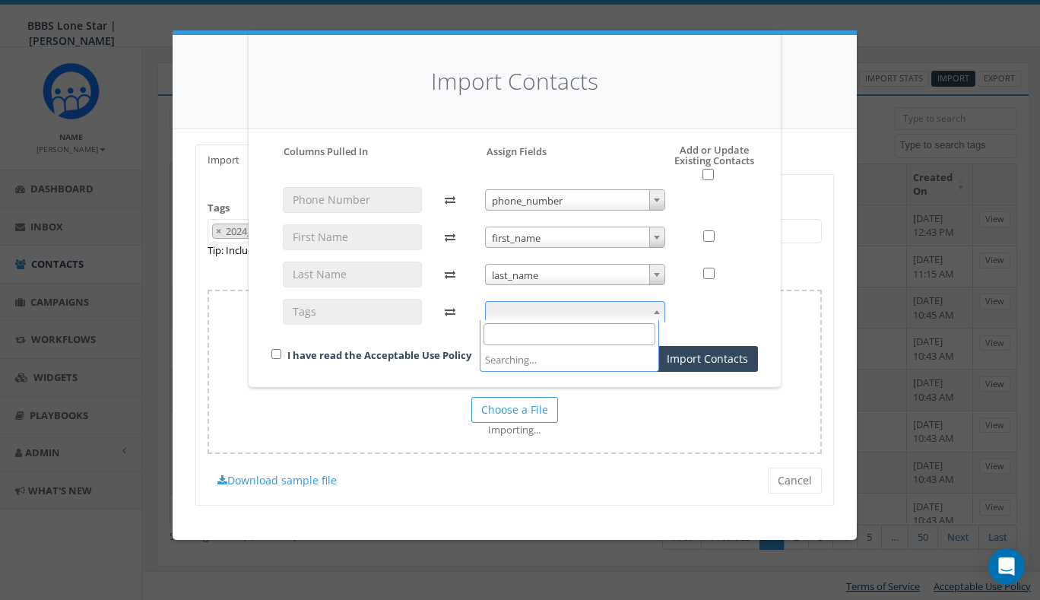
click at [545, 302] on span at bounding box center [575, 311] width 180 height 21
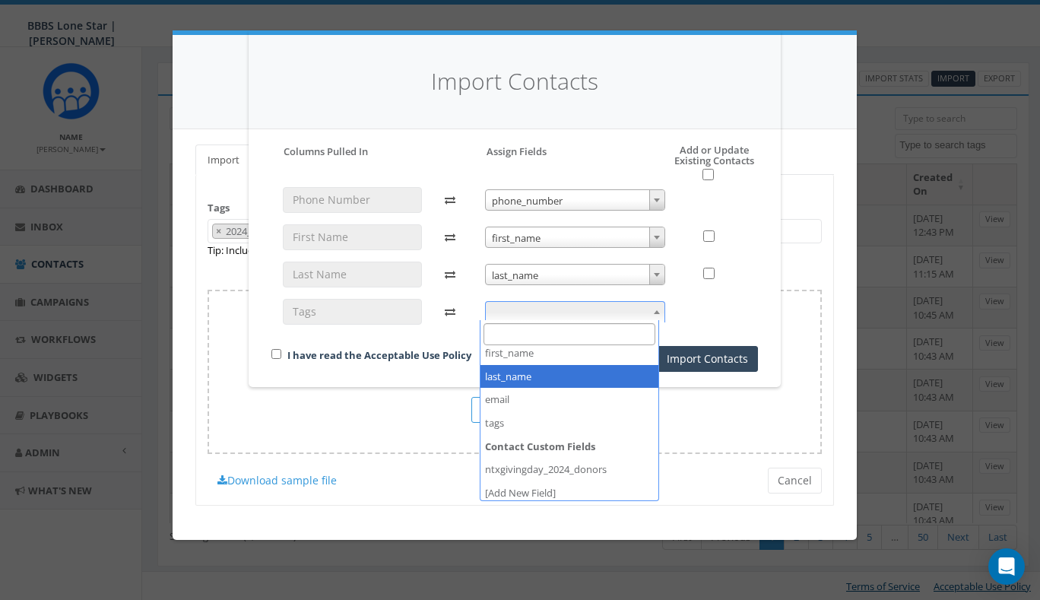
scroll to position [76, 0]
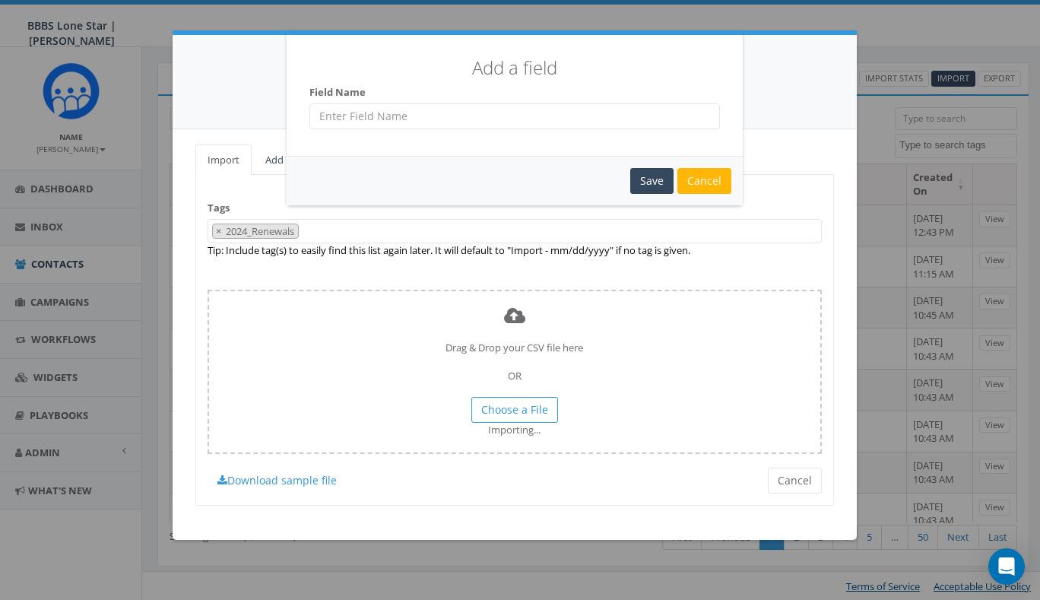
click at [386, 120] on input "text" at bounding box center [515, 116] width 411 height 26
type input "2024_Renewals"
click at [653, 190] on div "Save" at bounding box center [651, 181] width 43 height 26
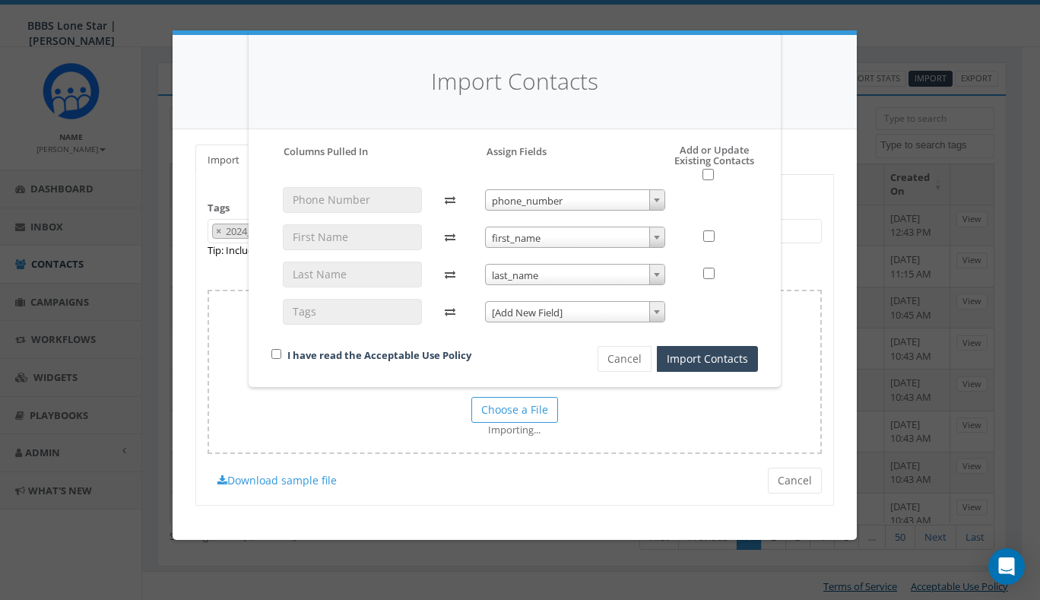
click at [702, 179] on div "Please accept policy to proceed Please map phone number field to proceed Column…" at bounding box center [514, 257] width 487 height 227
click at [703, 171] on input "checkbox" at bounding box center [708, 174] width 11 height 11
checkbox input "true"
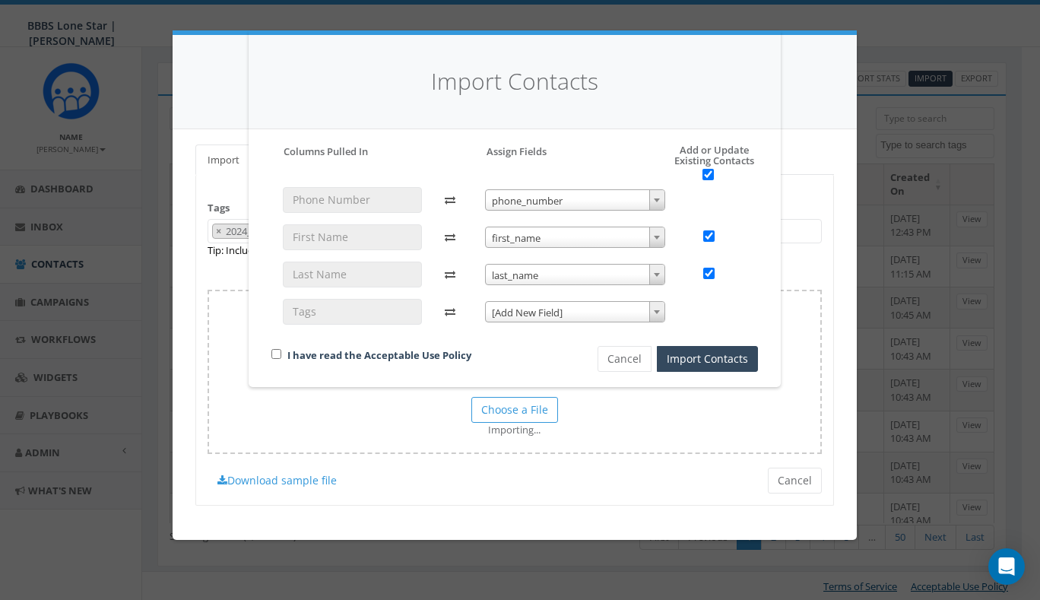
click at [271, 350] on input "checkbox" at bounding box center [276, 354] width 10 height 10
checkbox input "true"
click at [717, 357] on button "Import Contacts" at bounding box center [707, 359] width 101 height 26
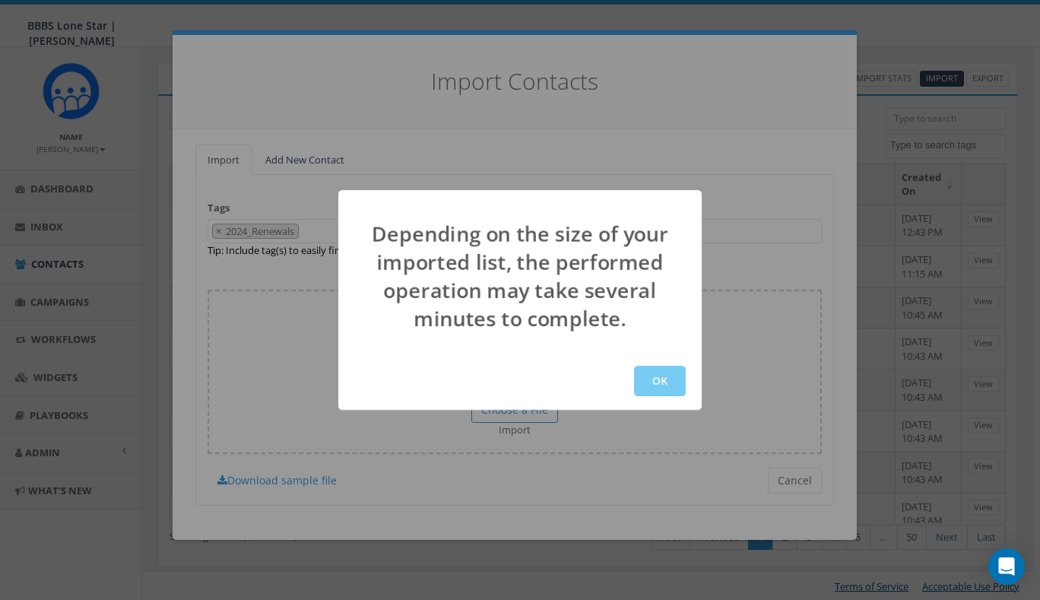
click at [661, 380] on button "OK" at bounding box center [660, 381] width 52 height 30
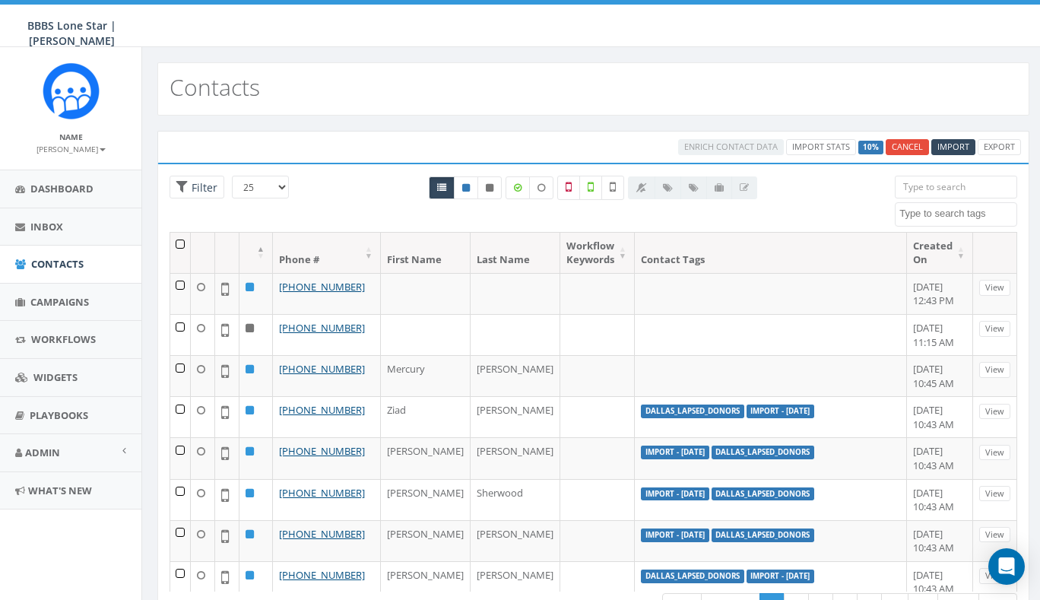
select select
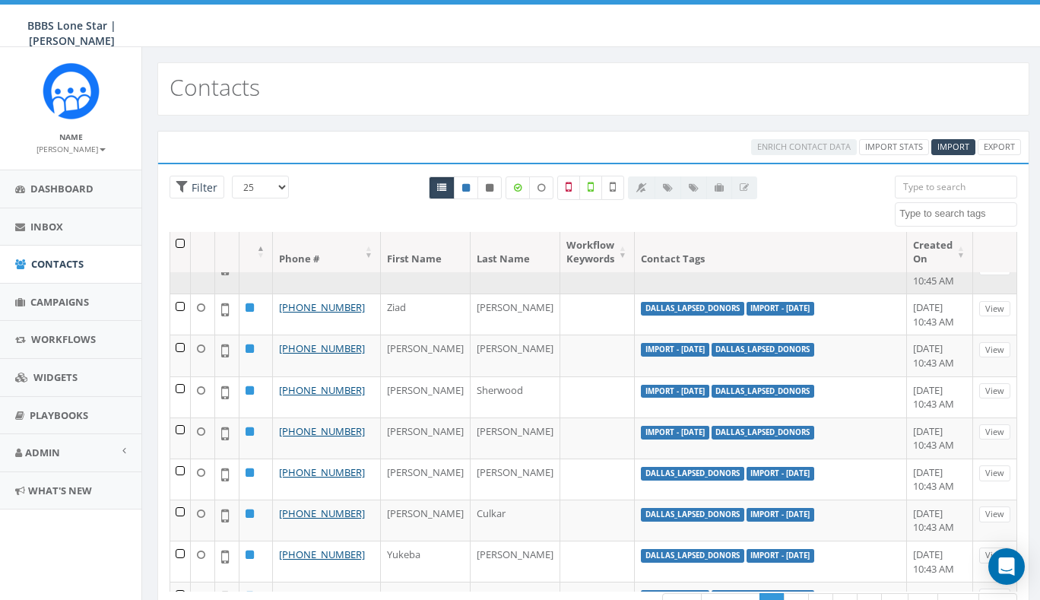
scroll to position [106, 0]
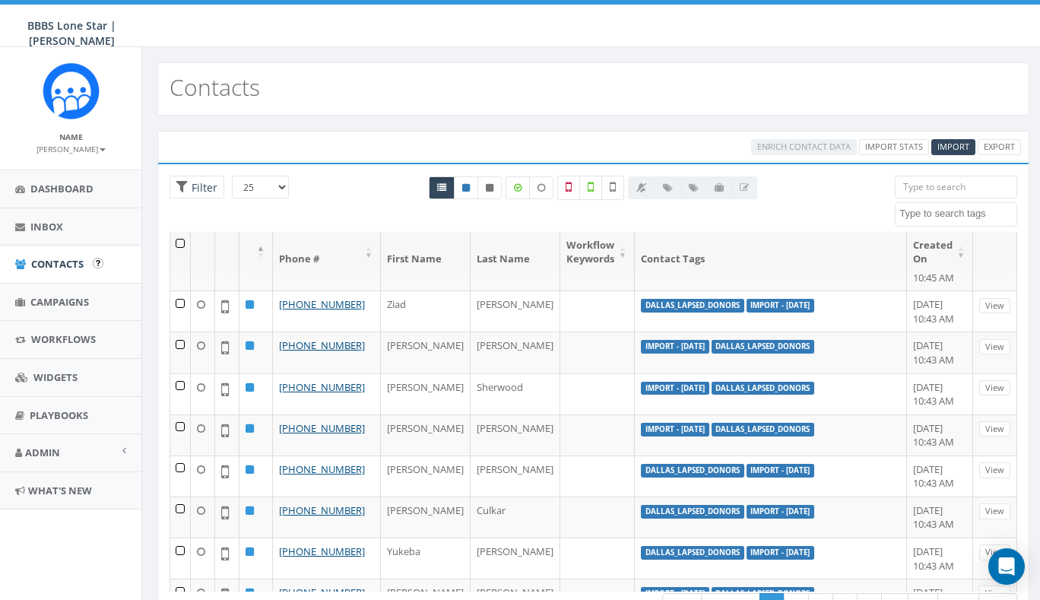
click at [68, 260] on span "Contacts" at bounding box center [57, 264] width 52 height 14
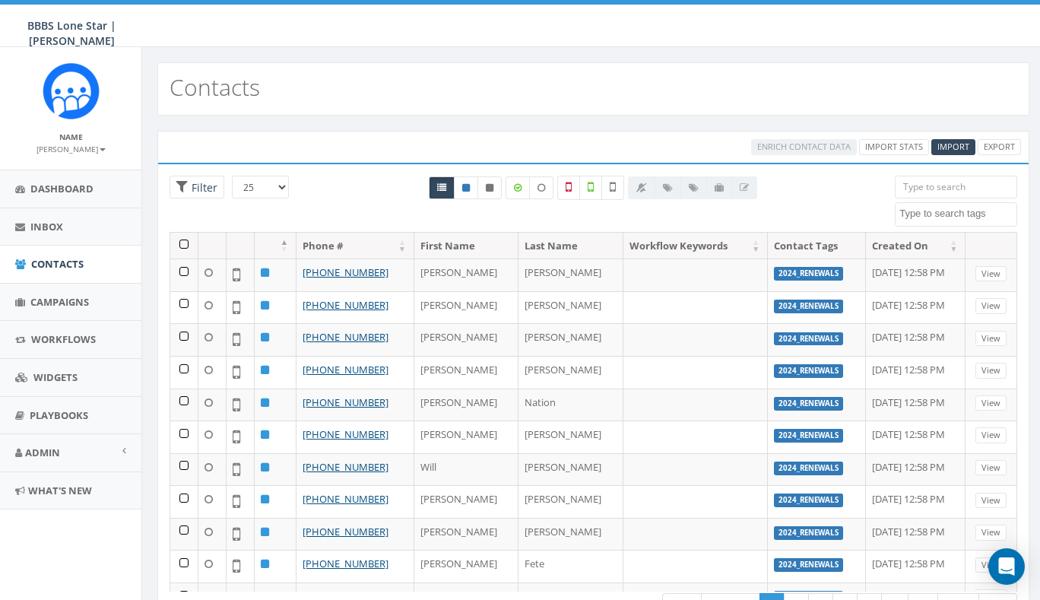
select select
click at [195, 189] on span "Filter" at bounding box center [203, 187] width 30 height 14
radio input "true"
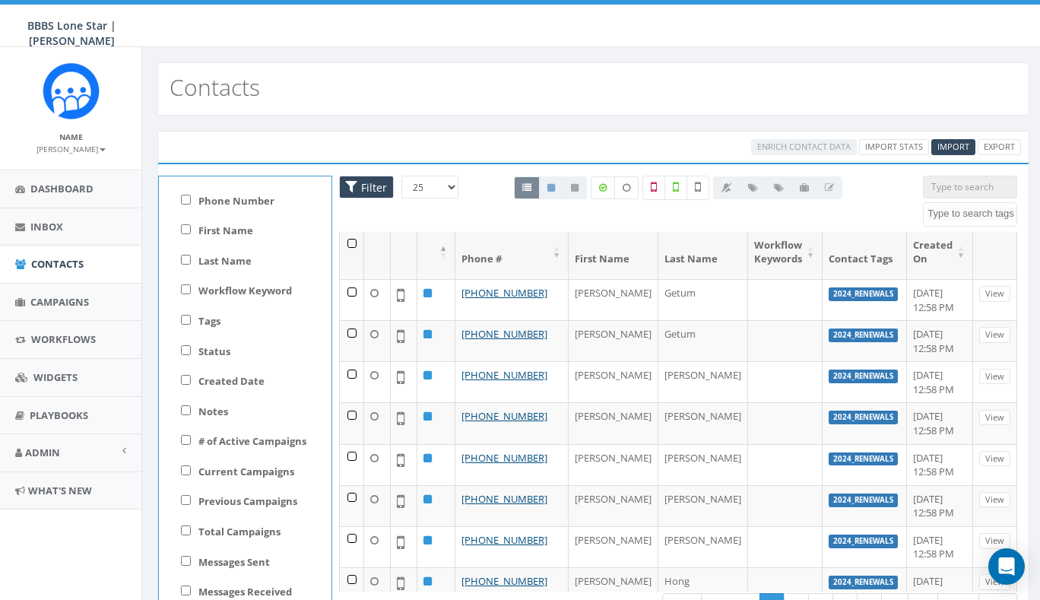
scroll to position [68, 0]
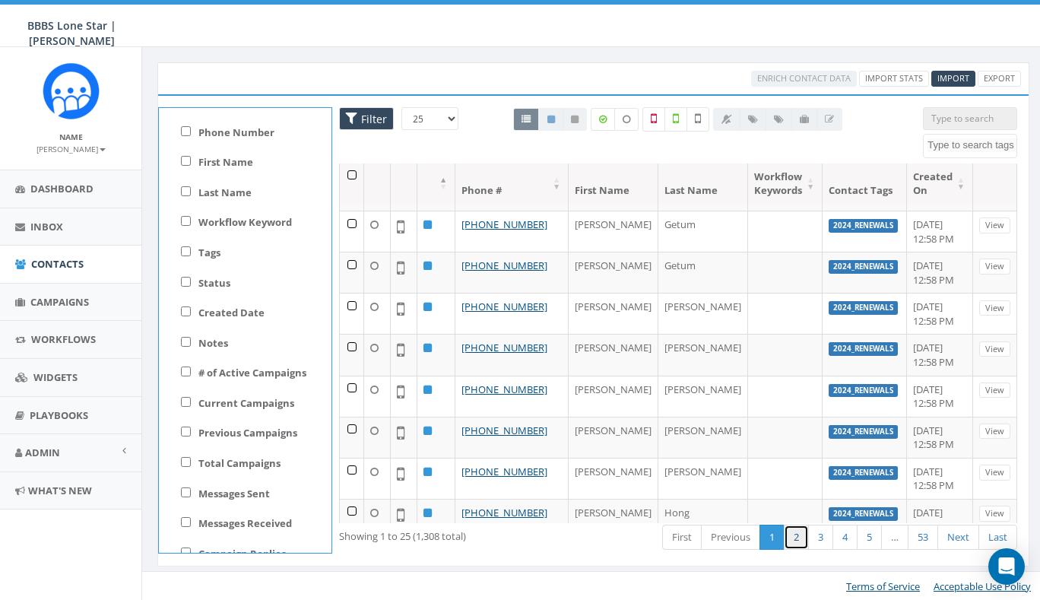
click at [794, 539] on link "2" at bounding box center [796, 537] width 25 height 25
click at [776, 543] on link "1" at bounding box center [772, 537] width 25 height 25
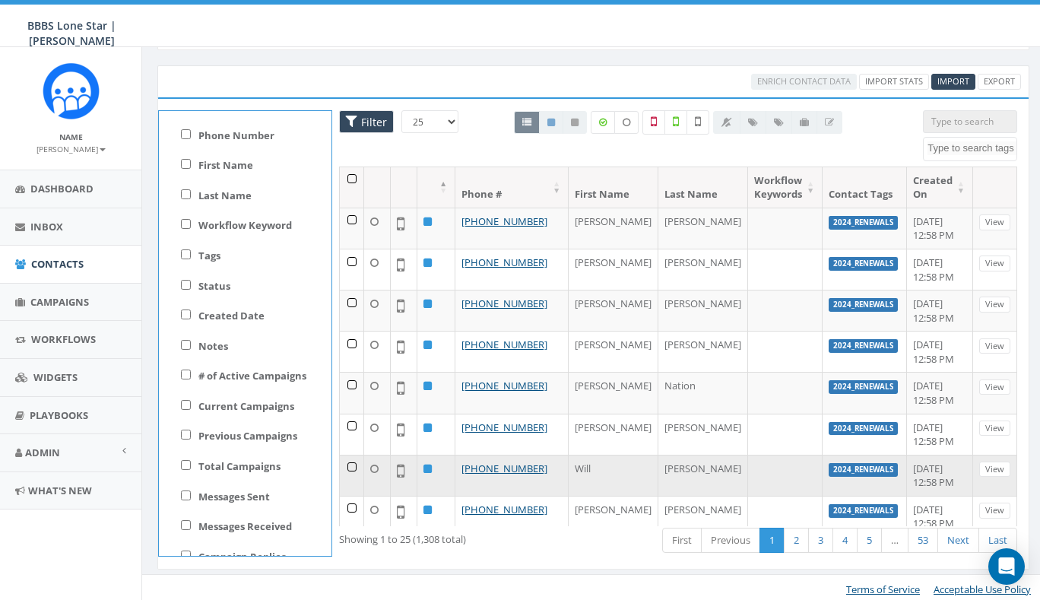
scroll to position [0, 0]
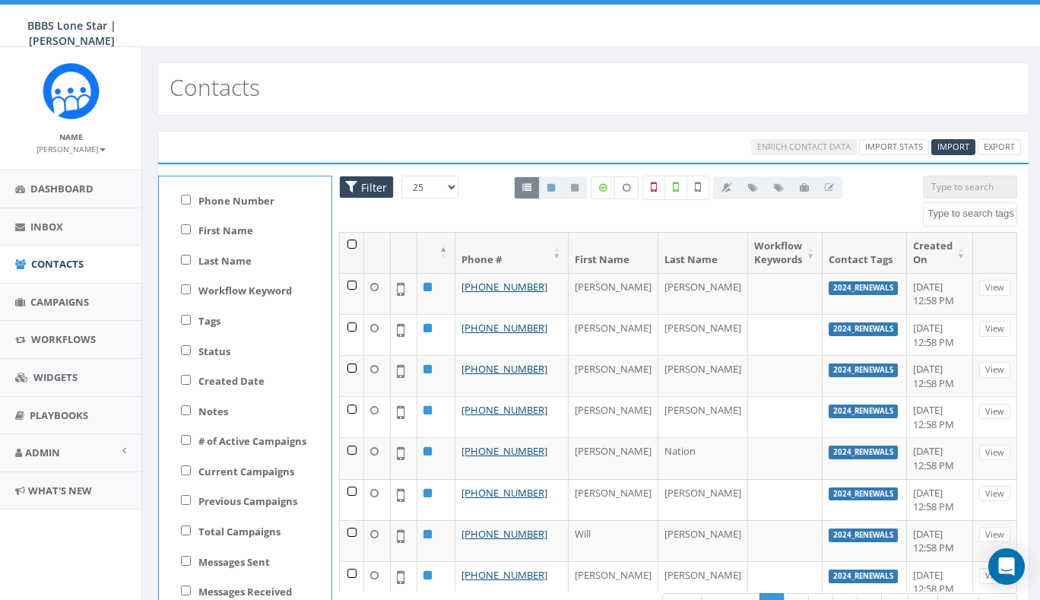
click at [418, 120] on div "Enrich Contact Data Import Stats Import Export Loading the filters, please wait…" at bounding box center [593, 393] width 903 height 554
click at [39, 228] on span "Inbox" at bounding box center [46, 227] width 33 height 14
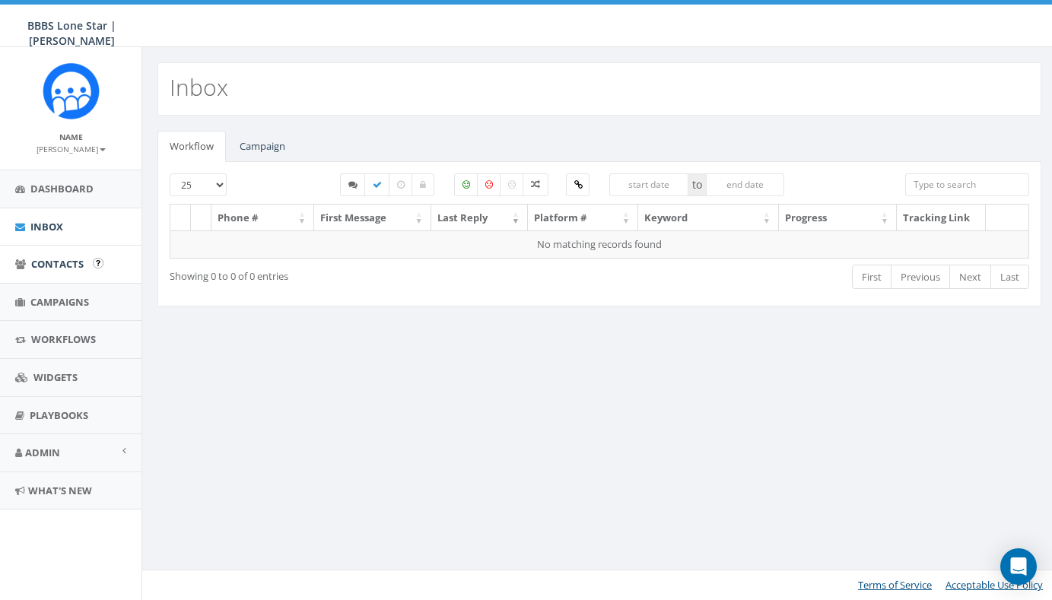
click at [66, 265] on span "Contacts" at bounding box center [57, 264] width 52 height 14
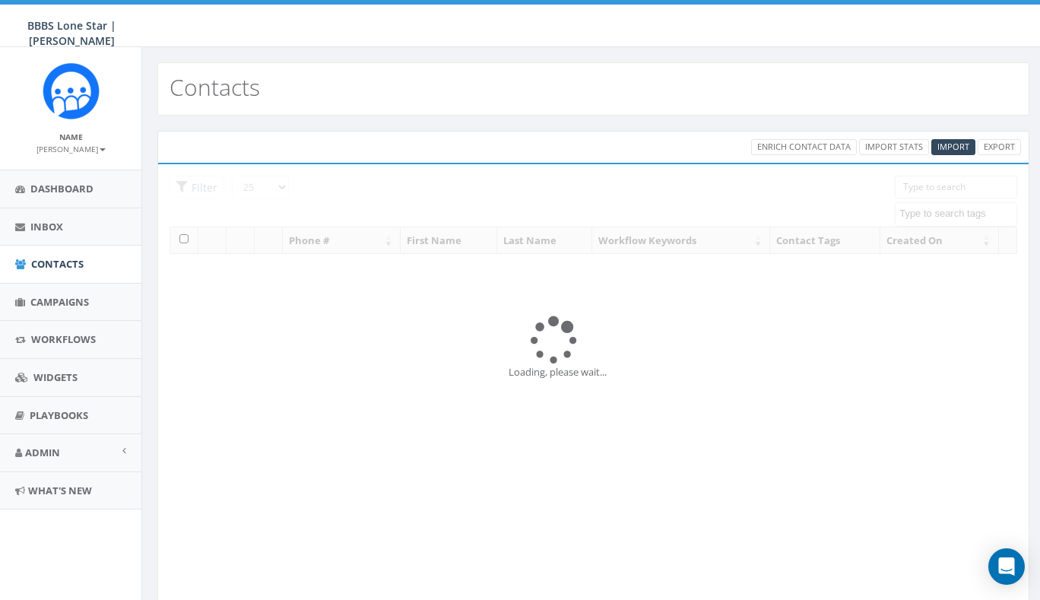
select select
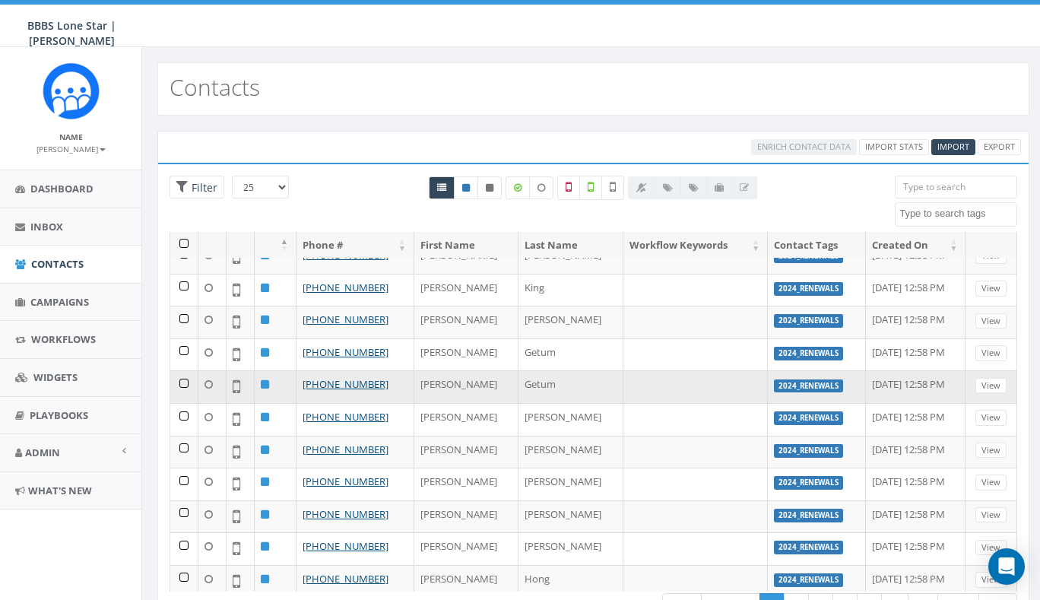
scroll to position [68, 0]
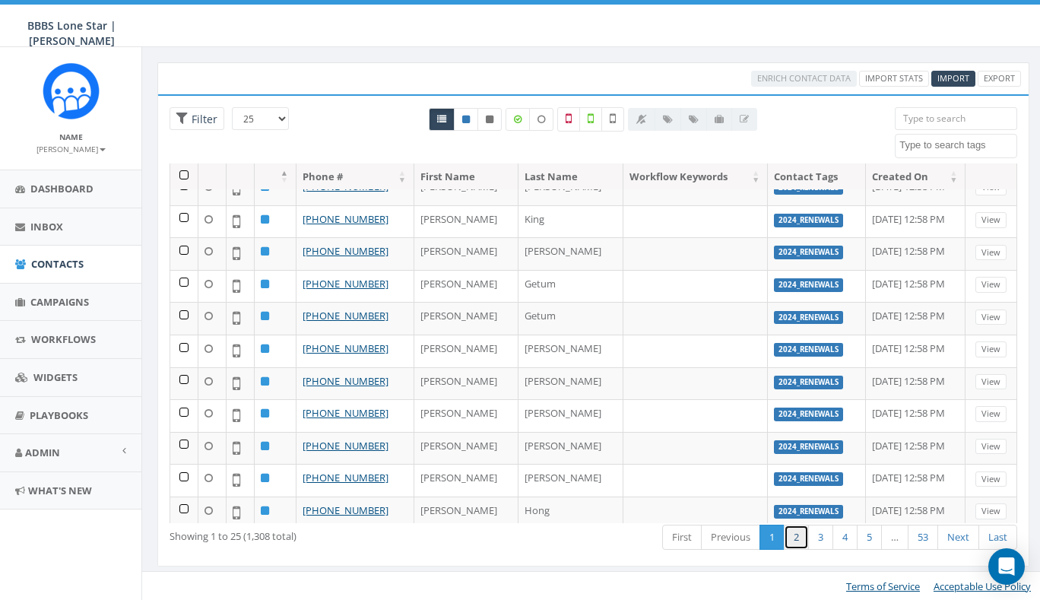
click at [791, 538] on link "2" at bounding box center [796, 537] width 25 height 25
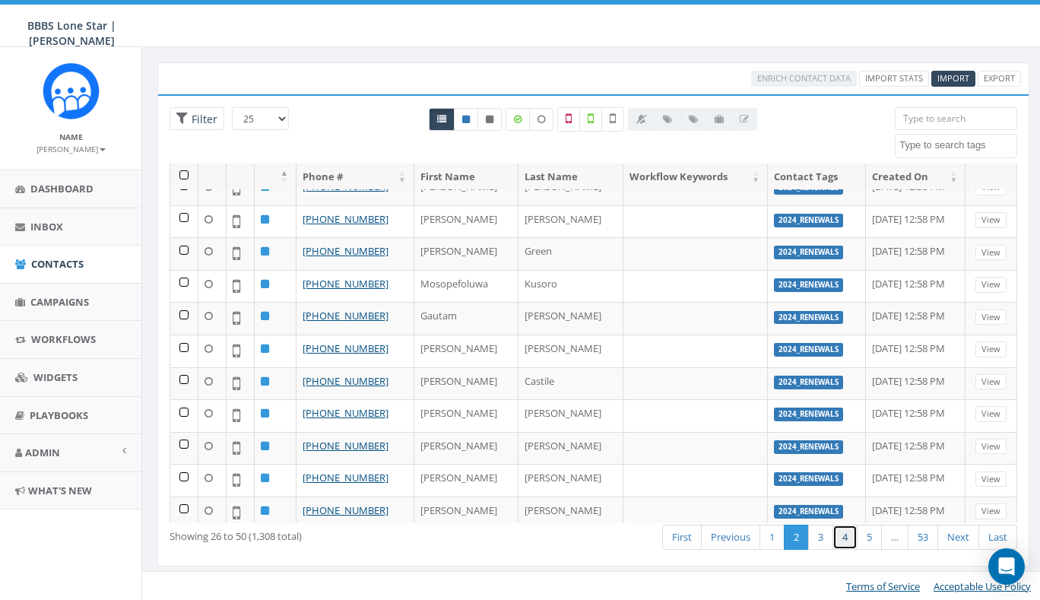
click at [842, 541] on link "4" at bounding box center [845, 537] width 25 height 25
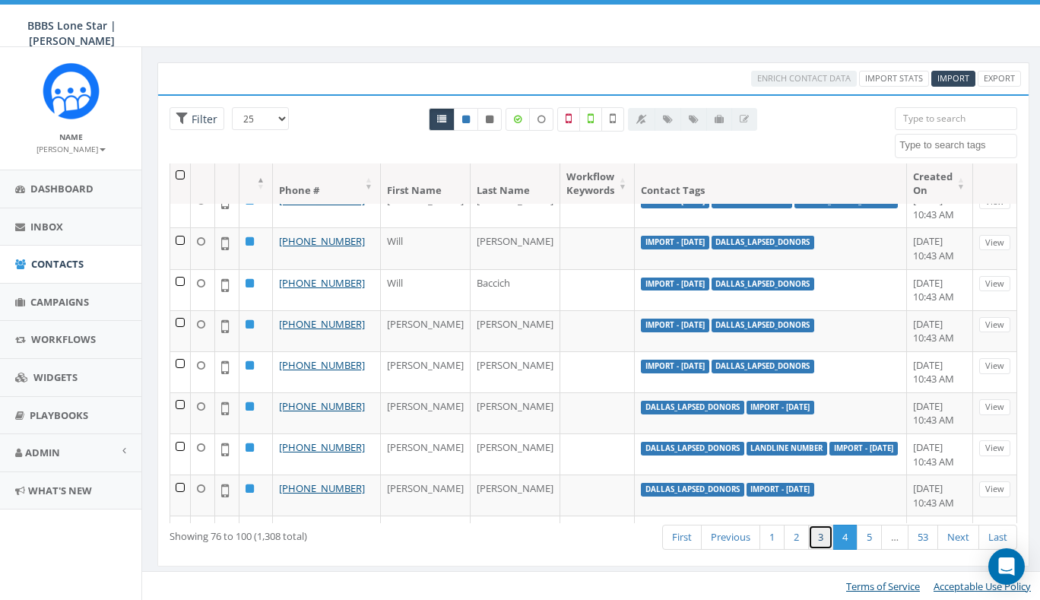
click at [823, 542] on link "3" at bounding box center [820, 537] width 25 height 25
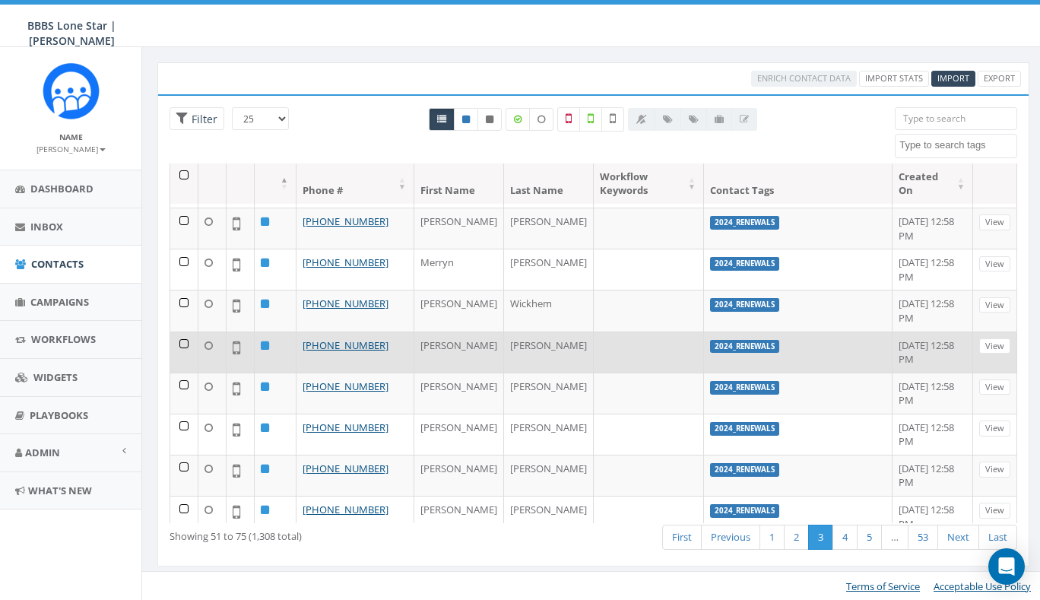
scroll to position [0, 0]
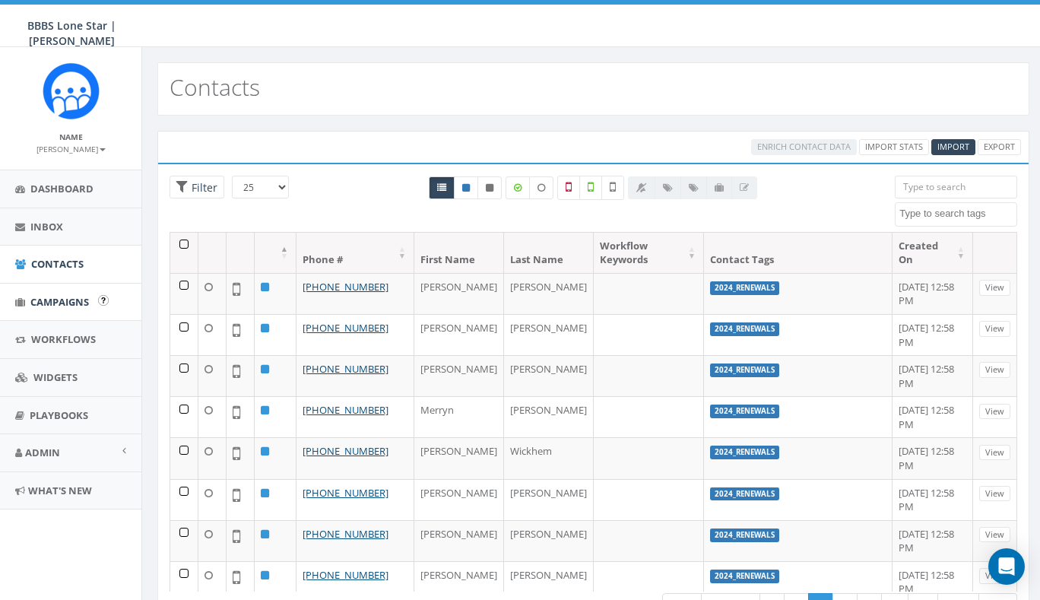
click at [57, 300] on span "Campaigns" at bounding box center [59, 302] width 59 height 14
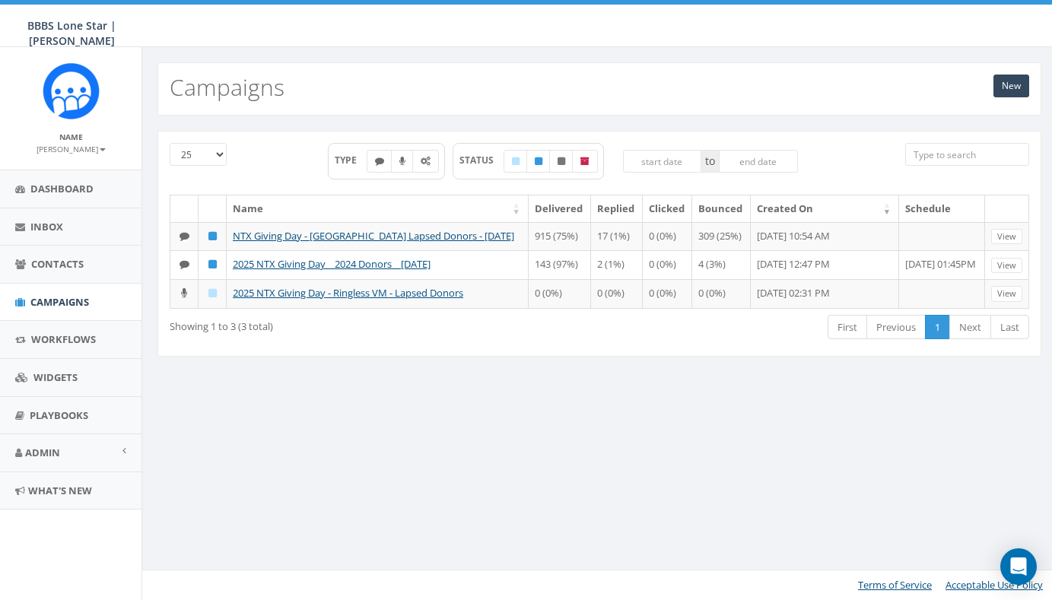
click at [416, 437] on div "New Campaigns 25 50 100 TYPE STATUS to Name Delivered Replied Clicked Bounced C…" at bounding box center [598, 323] width 915 height 553
click at [56, 266] on span "Contacts" at bounding box center [57, 264] width 52 height 14
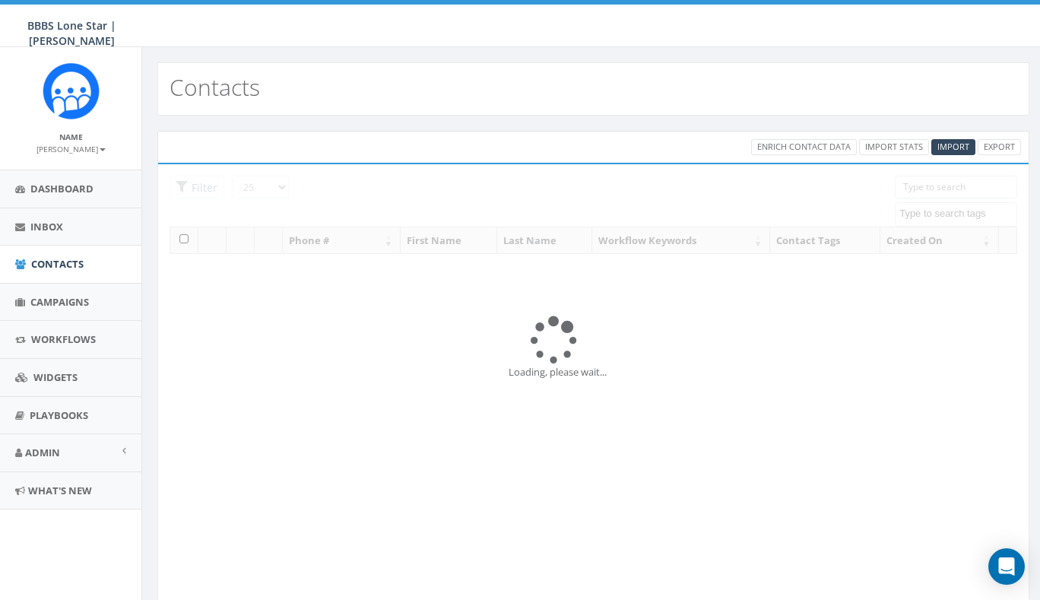
select select
